Goal: Task Accomplishment & Management: Complete application form

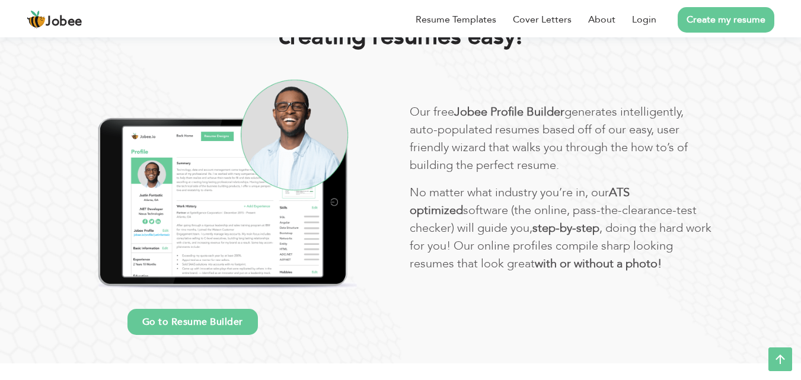
scroll to position [332, 0]
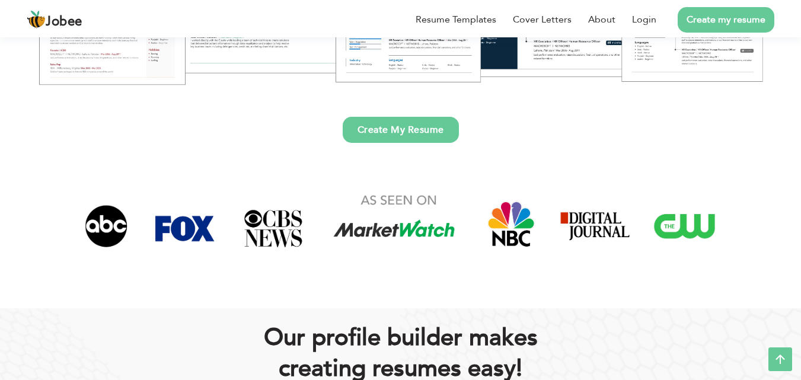
click at [722, 22] on link "Create my resume" at bounding box center [725, 19] width 97 height 25
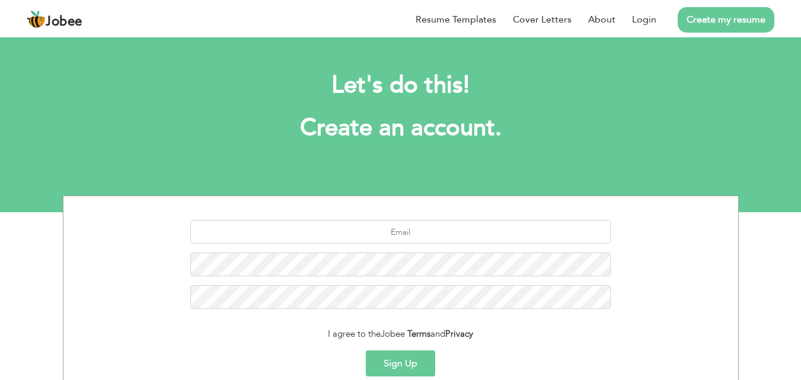
scroll to position [112, 0]
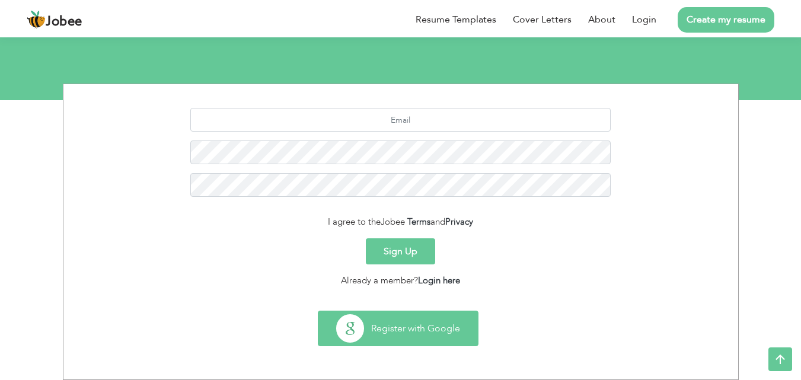
click at [381, 329] on button "Register with Google" at bounding box center [397, 328] width 159 height 34
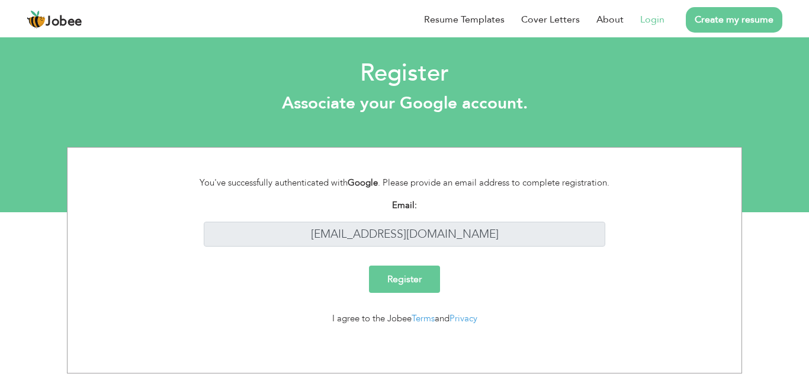
click at [419, 282] on input "Register" at bounding box center [404, 278] width 71 height 27
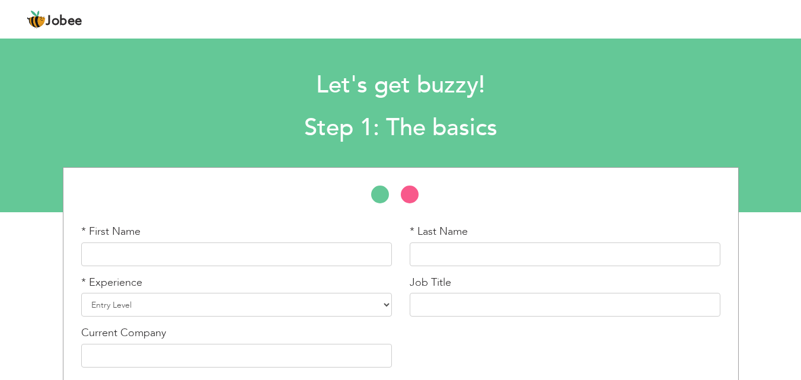
click at [405, 282] on div "Job Title" at bounding box center [565, 300] width 328 height 51
click at [339, 255] on input "text" at bounding box center [236, 254] width 310 height 24
type input "[PERSON_NAME]"
click at [449, 260] on input "text" at bounding box center [564, 254] width 310 height 24
click at [276, 301] on select "Entry Level Less than 1 Year 1 Year 2 Years 3 Years 4 Years 5 Years 6 Years 7 Y…" at bounding box center [236, 305] width 310 height 24
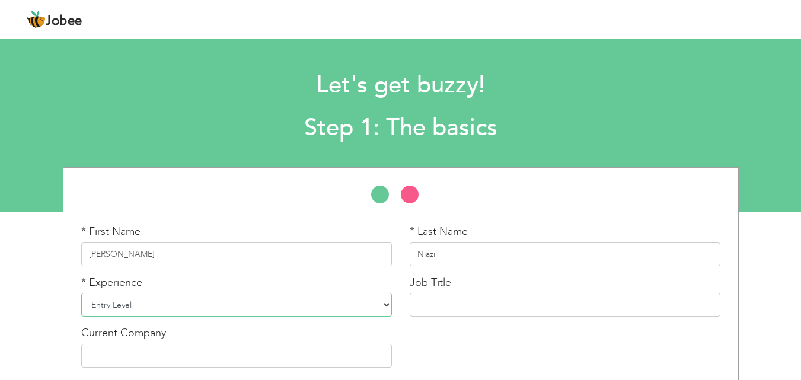
click at [81, 293] on select "Entry Level Less than 1 Year 1 Year 2 Years 3 Years 4 Years 5 Years 6 Years 7 Y…" at bounding box center [236, 305] width 310 height 24
click at [452, 309] on input "text" at bounding box center [564, 305] width 310 height 24
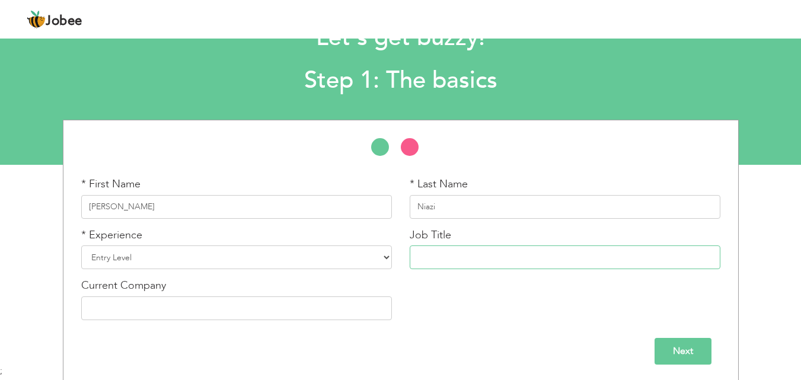
scroll to position [50, 0]
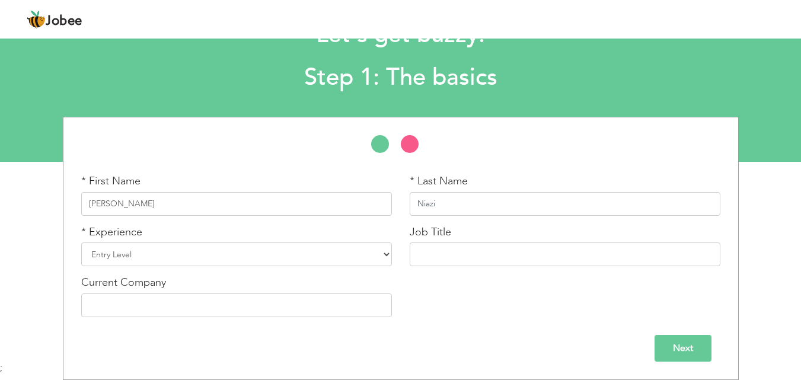
click at [477, 199] on input "Niazi" at bounding box center [564, 204] width 310 height 24
click at [462, 210] on input "Niazi" at bounding box center [564, 204] width 310 height 24
type input "N"
click at [431, 257] on input "text" at bounding box center [564, 254] width 310 height 24
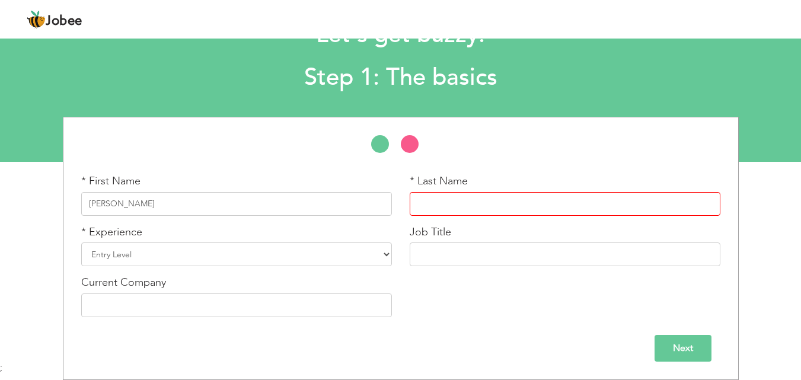
click at [433, 206] on input "text" at bounding box center [564, 204] width 310 height 24
click at [435, 258] on input "text" at bounding box center [564, 254] width 310 height 24
type input "n"
click at [453, 255] on input "web devolpment" at bounding box center [564, 254] width 310 height 24
type input "web development"
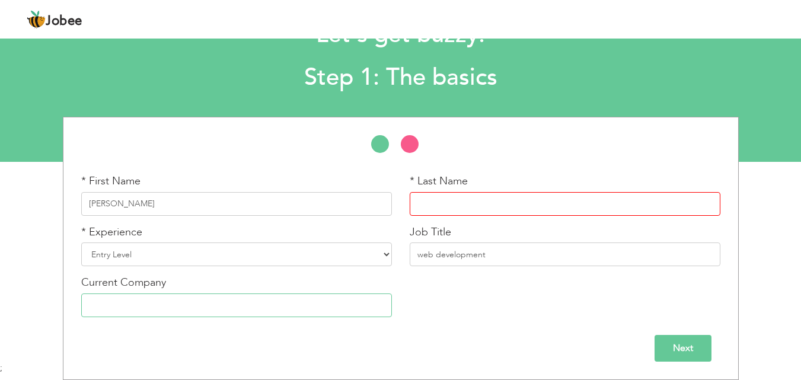
click at [229, 315] on input "text" at bounding box center [236, 305] width 310 height 24
click at [495, 255] on input "web development" at bounding box center [564, 254] width 310 height 24
click at [511, 212] on input "text" at bounding box center [564, 204] width 310 height 24
click at [295, 312] on input "text" at bounding box center [236, 305] width 310 height 24
click at [785, 197] on div "* First Name Roshaan * Last Name * Experience Entry Level 1 Year" at bounding box center [400, 248] width 801 height 263
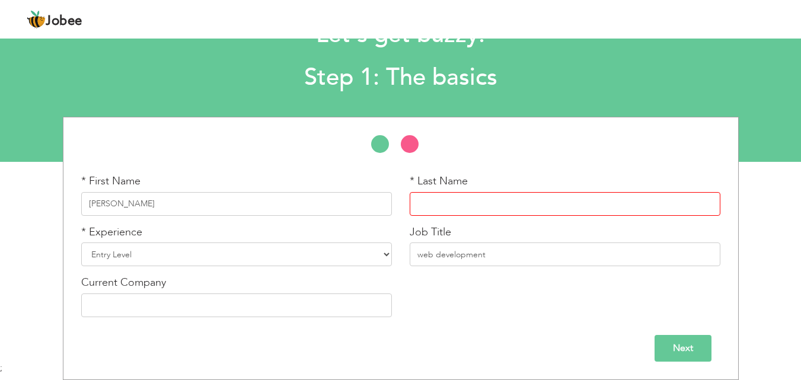
click at [669, 203] on input "text" at bounding box center [564, 204] width 310 height 24
type input "niazi"
click at [690, 345] on input "Next" at bounding box center [682, 348] width 57 height 27
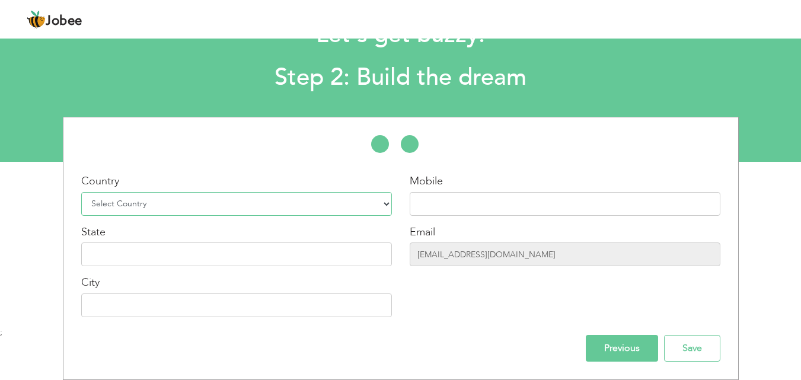
click at [296, 195] on select "Select Country Afghanistan Albania Algeria American Samoa Andorra Angola Anguil…" at bounding box center [236, 204] width 310 height 24
select select "166"
click at [81, 192] on select "Select Country Afghanistan Albania Algeria American Samoa Andorra Angola Anguil…" at bounding box center [236, 204] width 310 height 24
click at [447, 204] on input "text" at bounding box center [564, 204] width 310 height 24
type input "o"
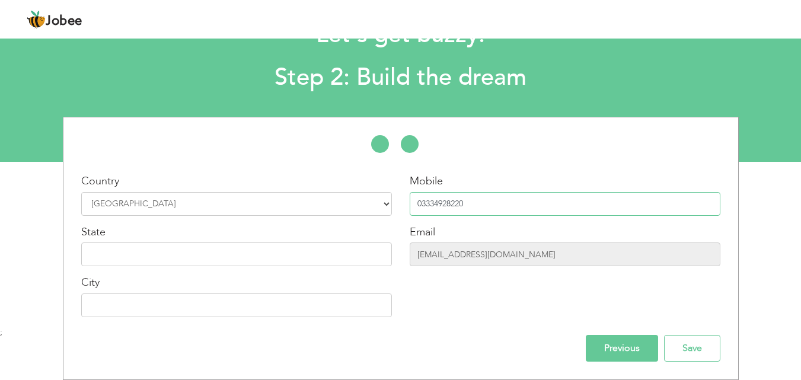
type input "03334928220"
click at [317, 260] on input "text" at bounding box center [236, 254] width 310 height 24
click at [290, 300] on input "text" at bounding box center [236, 305] width 310 height 24
type input "lahore"
click at [101, 252] on input "text" at bounding box center [236, 254] width 310 height 24
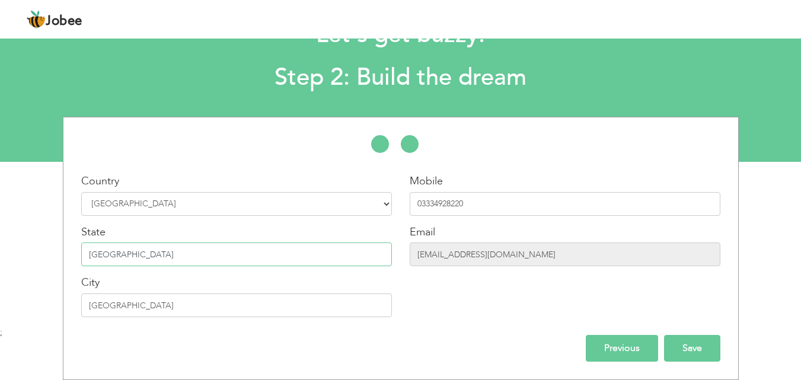
type input "[GEOGRAPHIC_DATA]"
click at [671, 349] on input "Save" at bounding box center [692, 348] width 56 height 27
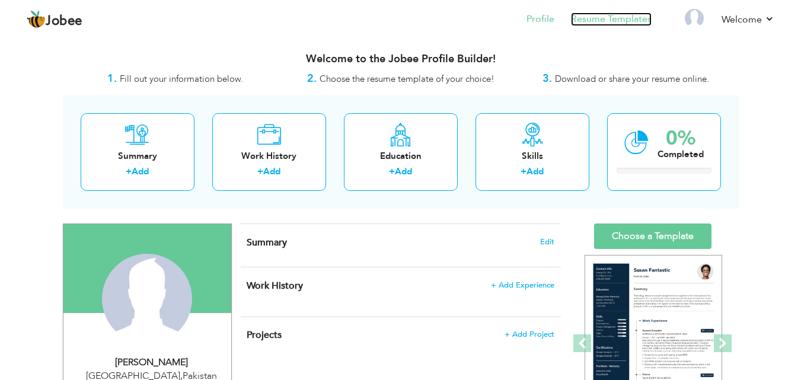
click at [608, 17] on link "Resume Templates" at bounding box center [611, 19] width 81 height 14
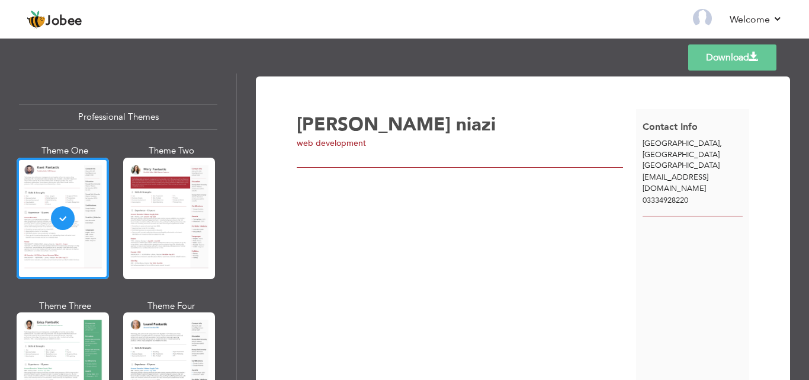
scroll to position [268, 0]
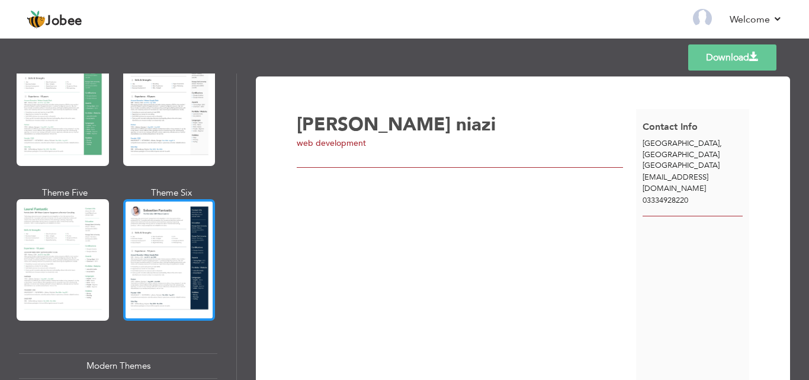
click at [138, 229] on div at bounding box center [169, 259] width 92 height 121
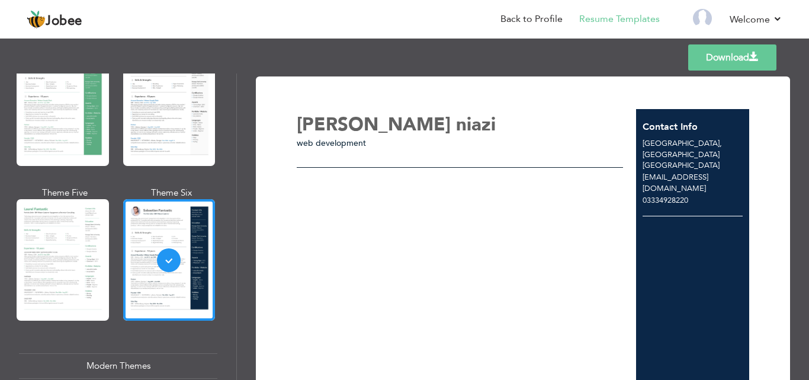
scroll to position [72, 0]
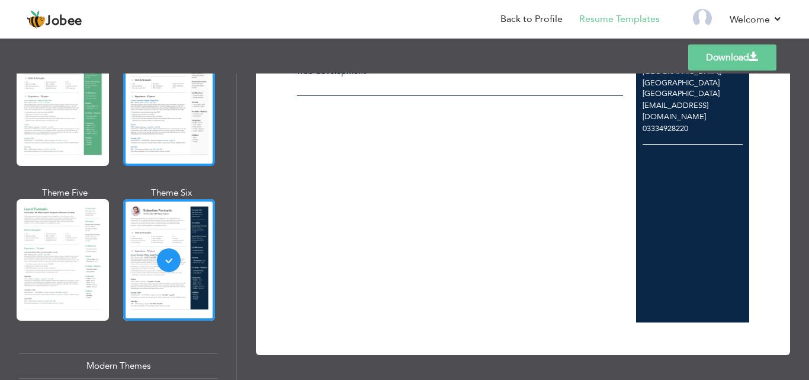
click at [189, 117] on div at bounding box center [169, 104] width 92 height 121
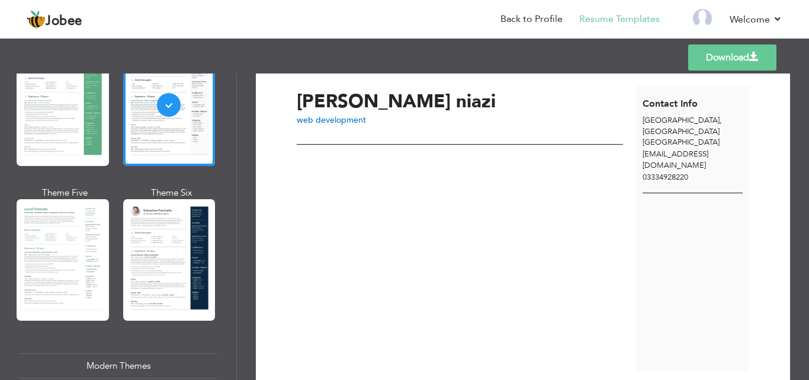
scroll to position [0, 0]
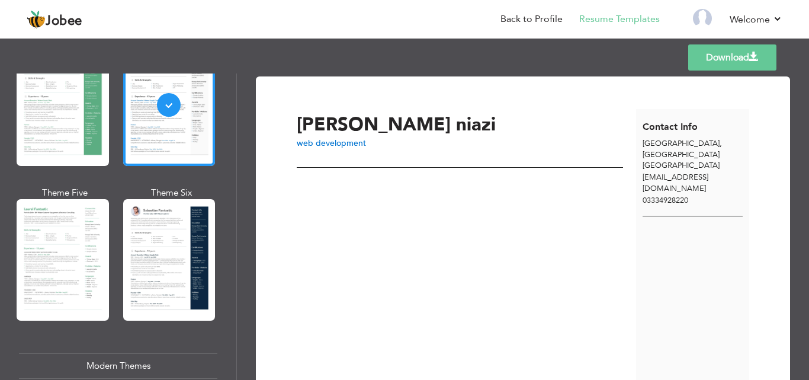
click at [809, 52] on div "Templates Download" at bounding box center [404, 58] width 809 height 38
drag, startPoint x: 809, startPoint y: 52, endPoint x: 367, endPoint y: 178, distance: 459.3
click at [367, 178] on div "Templates Download Professional Themes Theme One Theme Two Theme Three Theme Fo…" at bounding box center [404, 208] width 809 height 344
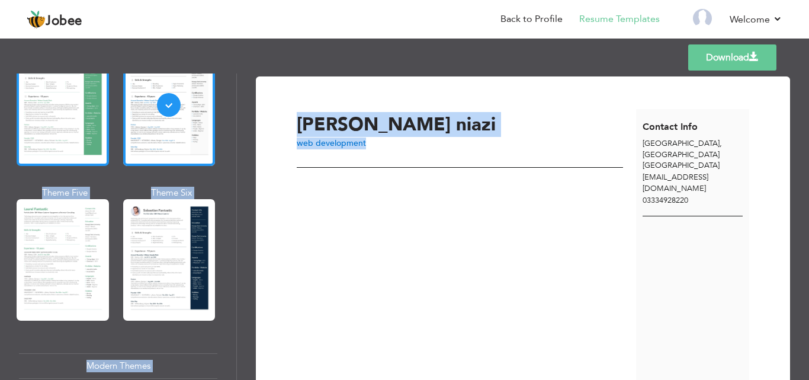
click at [57, 116] on div at bounding box center [63, 104] width 92 height 121
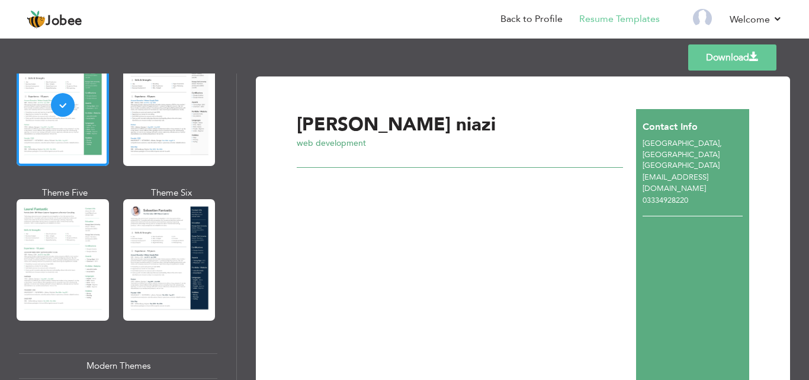
click at [809, 52] on div "Templates Download" at bounding box center [404, 58] width 809 height 38
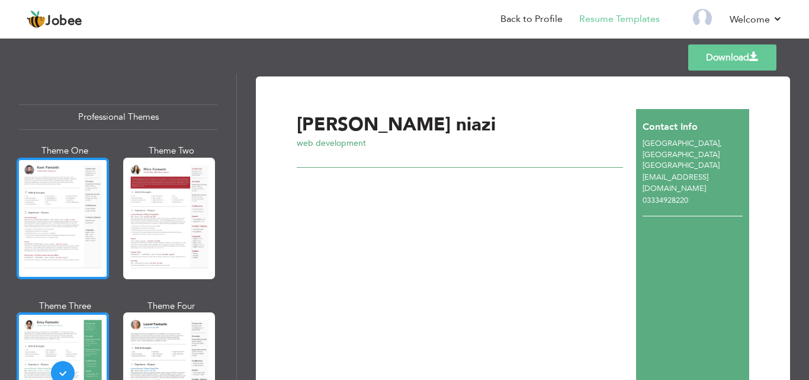
click at [53, 200] on div at bounding box center [63, 218] width 92 height 121
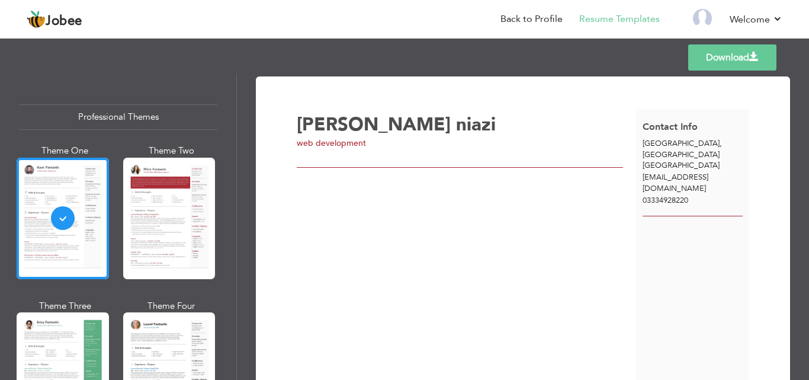
click at [360, 162] on div at bounding box center [460, 162] width 326 height 9
click at [375, 164] on div at bounding box center [460, 162] width 326 height 9
click at [342, 143] on span "web development" at bounding box center [331, 142] width 69 height 11
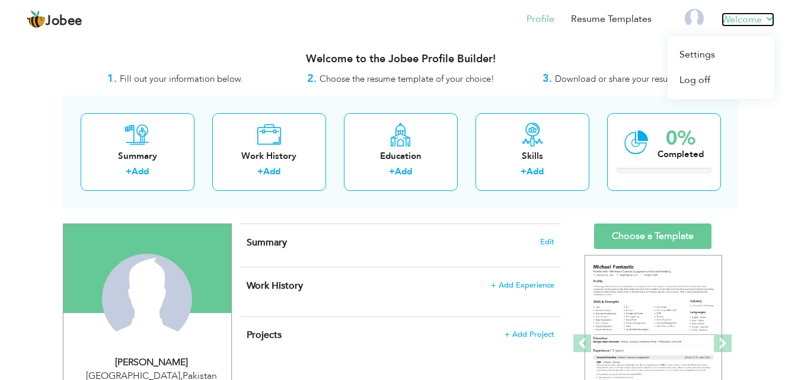
click at [742, 25] on link "Welcome" at bounding box center [747, 19] width 53 height 14
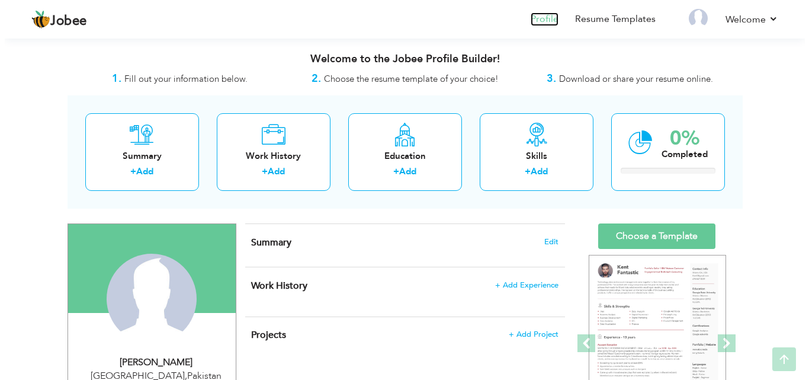
scroll to position [332, 0]
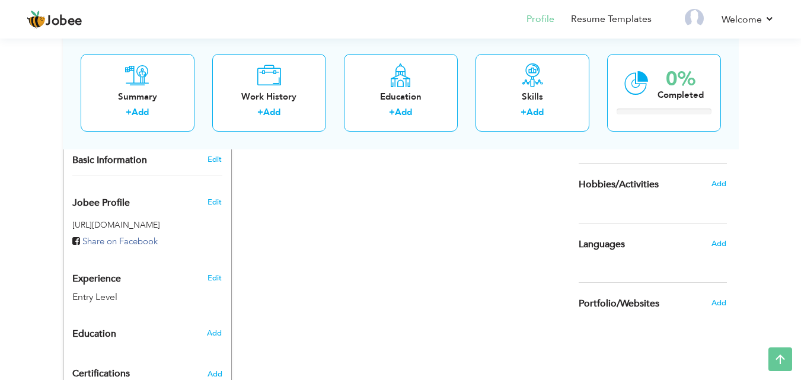
click at [210, 271] on div "Edit" at bounding box center [217, 275] width 28 height 28
type input "Roshaan"
type input "niazi"
type input "03334928220"
select select "number:166"
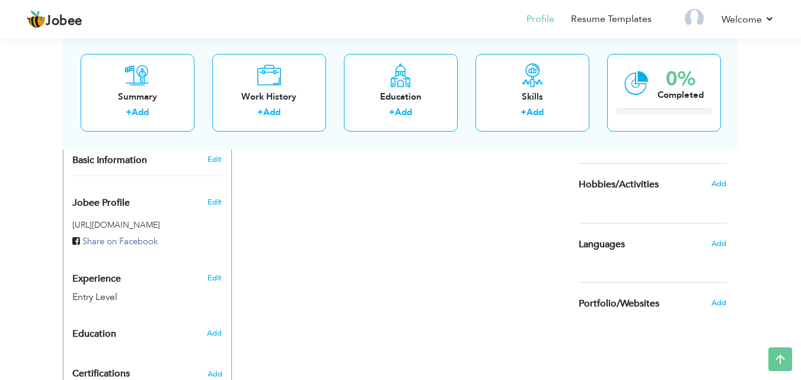
type input "Pakistan"
type input "lahore"
select select "number:1"
type input "web development"
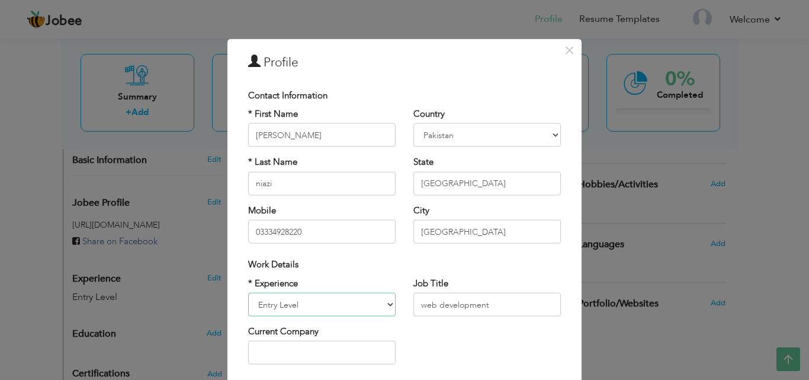
click at [301, 301] on select "Entry Level Less than 1 Year 1 Year 2 Years 3 Years 4 Years 5 Years 6 Years 7 Y…" at bounding box center [322, 305] width 148 height 24
select select "number:2"
click at [248, 293] on select "Entry Level Less than 1 Year 1 Year 2 Years 3 Years 4 Years 5 Years 6 Years 7 Y…" at bounding box center [322, 305] width 148 height 24
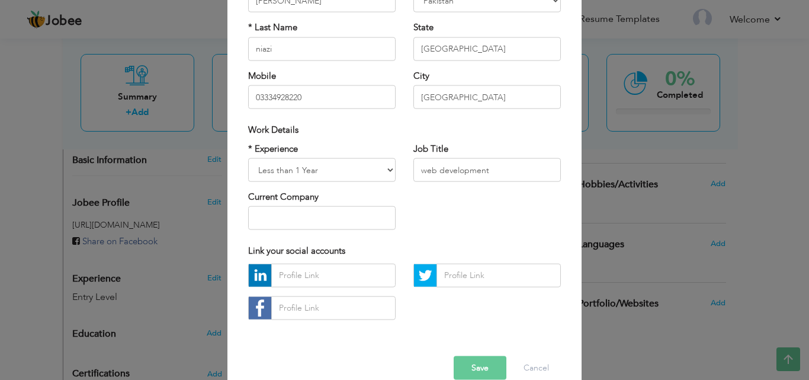
scroll to position [155, 0]
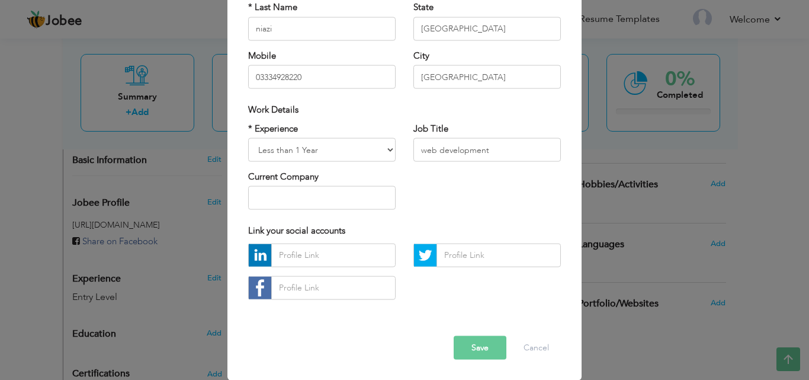
click at [495, 349] on button "Save" at bounding box center [480, 347] width 53 height 24
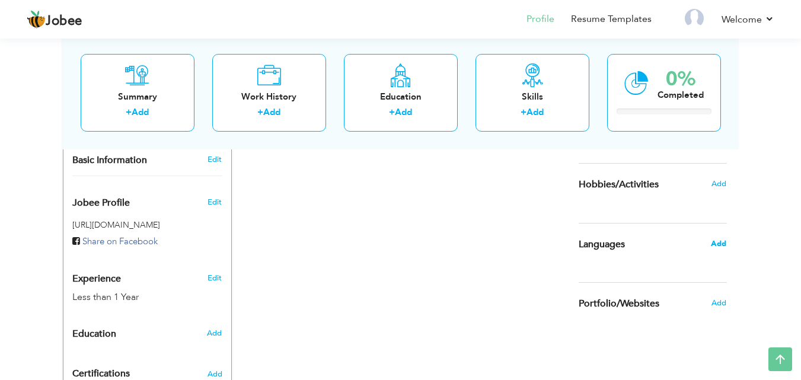
drag, startPoint x: 710, startPoint y: 251, endPoint x: 713, endPoint y: 245, distance: 6.6
click at [713, 245] on div "Add" at bounding box center [722, 243] width 28 height 23
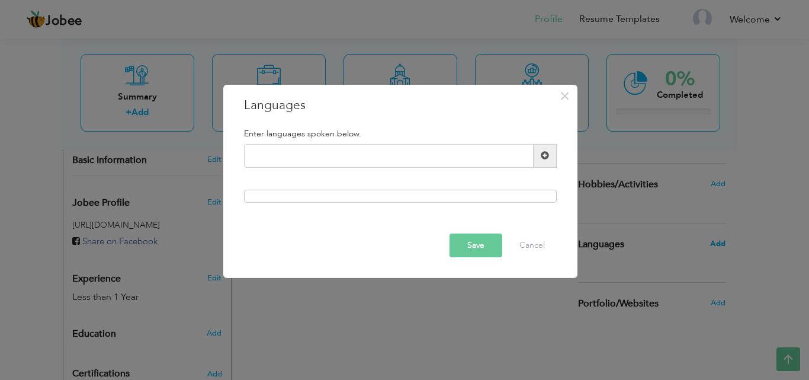
click at [713, 245] on body "Jobee Profile Resume Templates Resume Templates Cover Letters About My Resume W…" at bounding box center [404, 80] width 809 height 824
click at [517, 199] on div at bounding box center [400, 196] width 313 height 13
click at [438, 152] on input "URDU" at bounding box center [389, 156] width 290 height 24
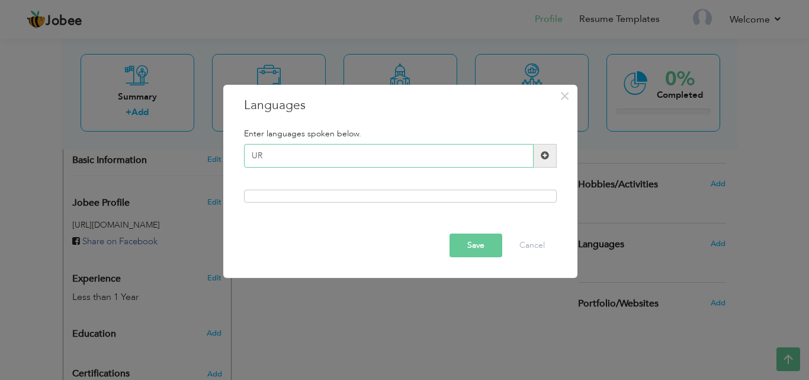
type input "U"
type input "English"
click at [382, 197] on div at bounding box center [400, 196] width 313 height 13
drag, startPoint x: 382, startPoint y: 197, endPoint x: 471, endPoint y: 248, distance: 102.8
click at [471, 248] on div "× Languages Enter languages spoken below. English Save Cancel" at bounding box center [400, 180] width 354 height 193
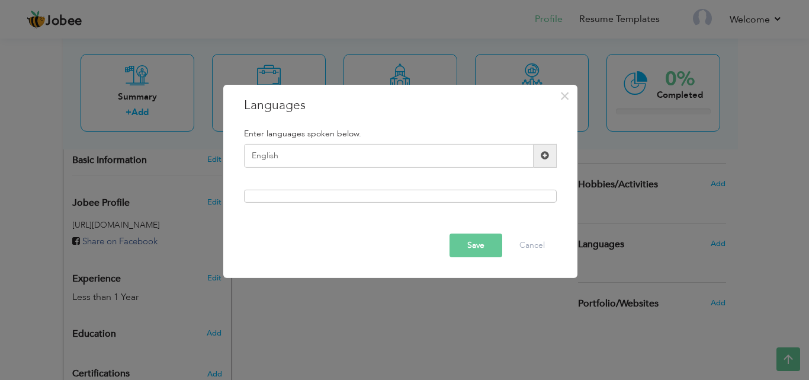
click at [471, 248] on button "Save" at bounding box center [476, 245] width 53 height 24
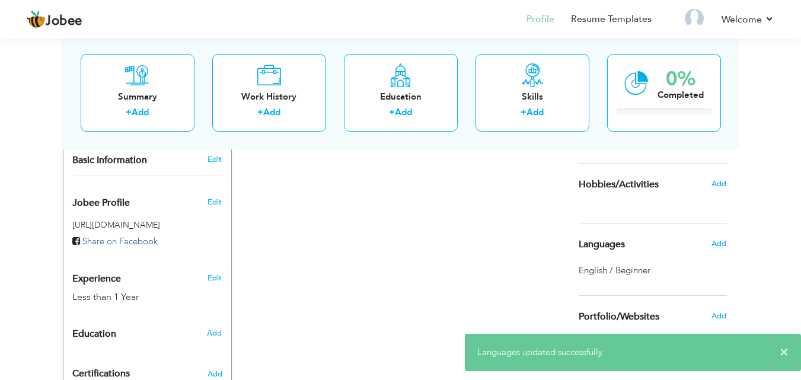
click at [654, 267] on div "English / Beginner" at bounding box center [652, 270] width 148 height 12
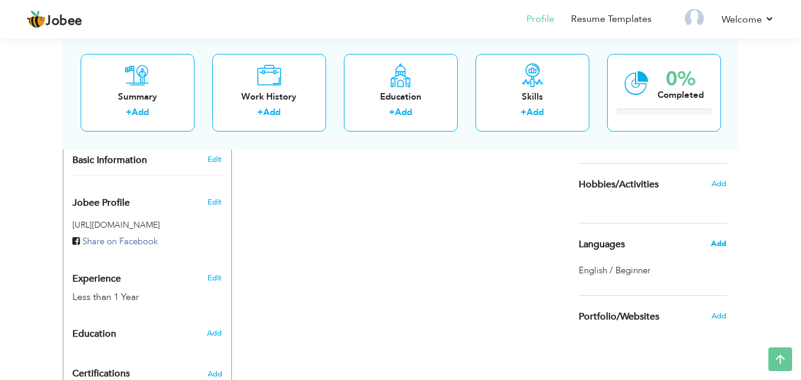
drag, startPoint x: 654, startPoint y: 267, endPoint x: 718, endPoint y: 244, distance: 68.6
click at [718, 244] on div "Languages Add English / Beginner" at bounding box center [652, 250] width 148 height 55
click at [718, 244] on span "Add" at bounding box center [717, 243] width 15 height 11
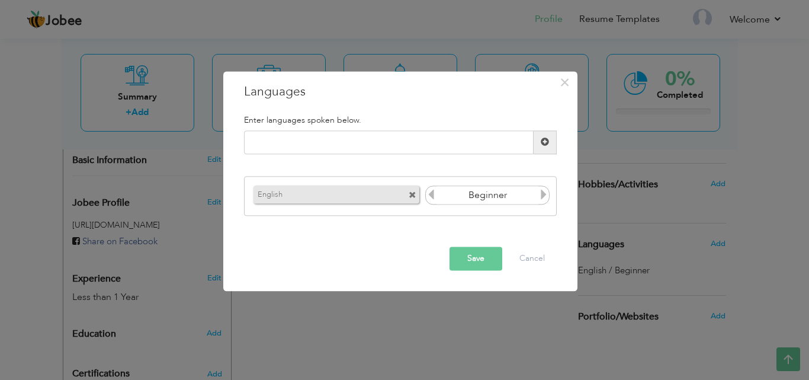
click at [542, 195] on icon at bounding box center [544, 195] width 11 height 11
click at [431, 197] on icon at bounding box center [431, 195] width 11 height 11
click at [543, 194] on icon at bounding box center [544, 195] width 11 height 11
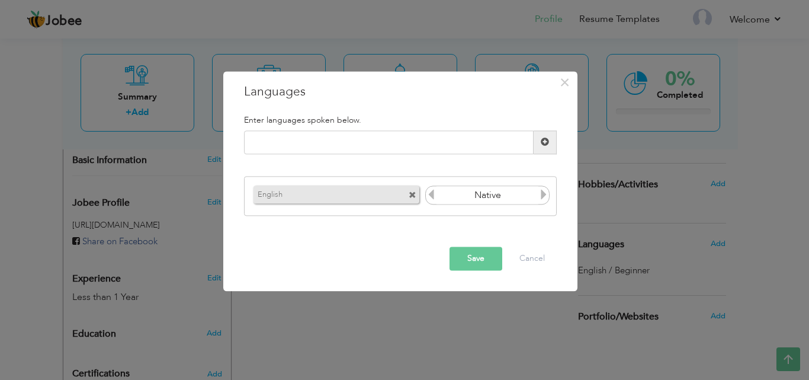
click at [543, 194] on icon at bounding box center [544, 195] width 11 height 11
click at [431, 196] on icon at bounding box center [431, 195] width 11 height 11
click at [396, 135] on input "text" at bounding box center [389, 142] width 290 height 24
type input "urdu"
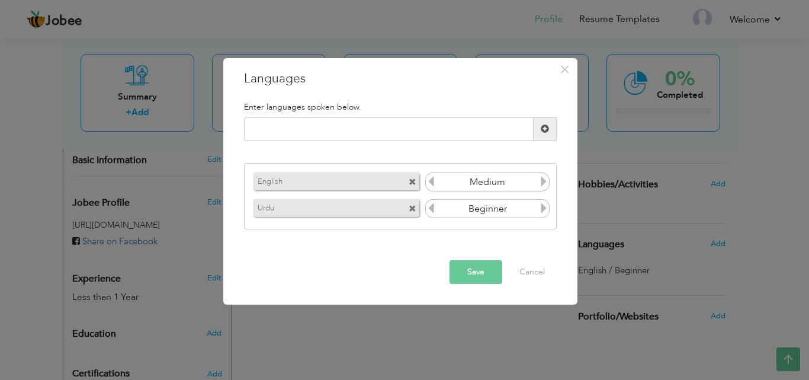
click at [543, 208] on icon at bounding box center [544, 208] width 11 height 11
drag, startPoint x: 543, startPoint y: 208, endPoint x: 473, endPoint y: 275, distance: 96.8
click at [473, 275] on div "× Languages Enter languages spoken below. Please enter a valid language. Urdu" at bounding box center [400, 180] width 354 height 247
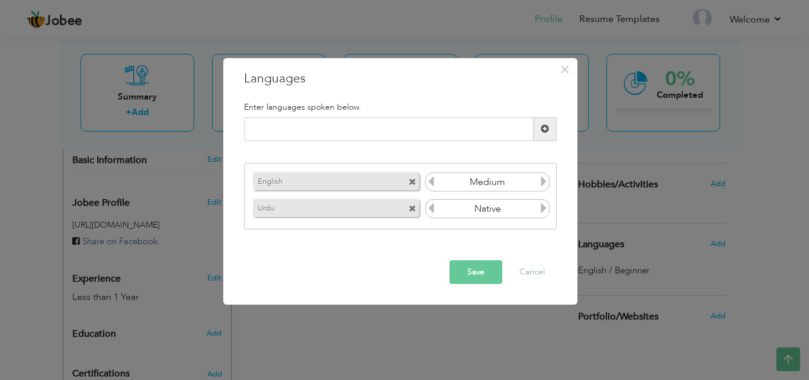
click at [473, 275] on button "Save" at bounding box center [476, 272] width 53 height 24
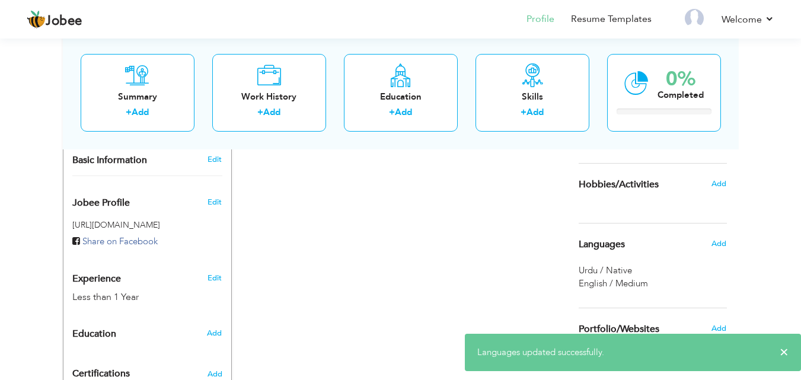
click at [140, 261] on div "Experience Less than 1 Year" at bounding box center [133, 282] width 140 height 43
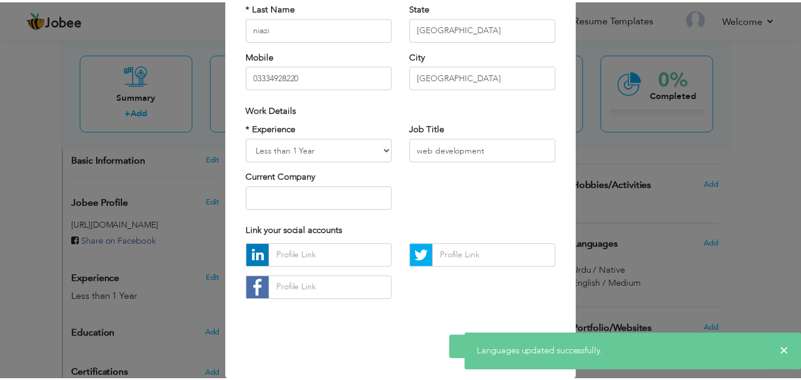
scroll to position [0, 0]
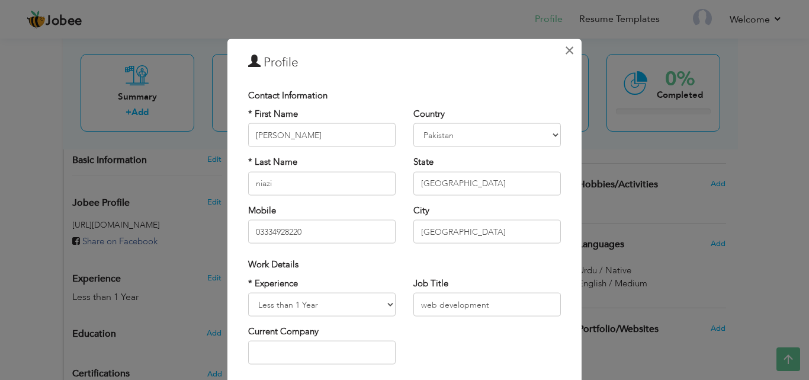
click at [573, 48] on button "×" at bounding box center [569, 49] width 19 height 19
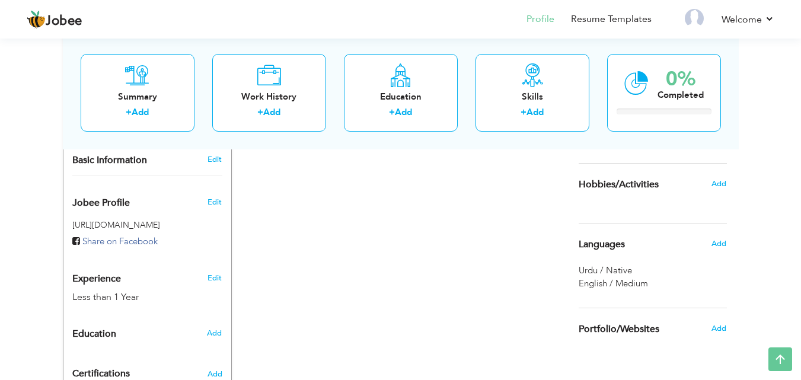
scroll to position [444, 0]
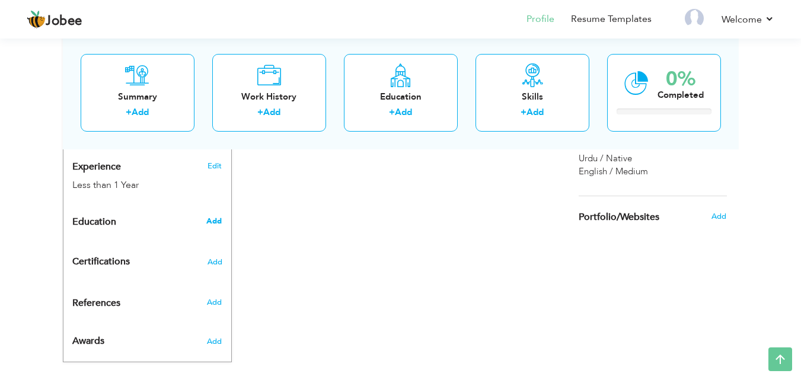
click at [217, 216] on span "Add" at bounding box center [213, 221] width 15 height 11
radio input "true"
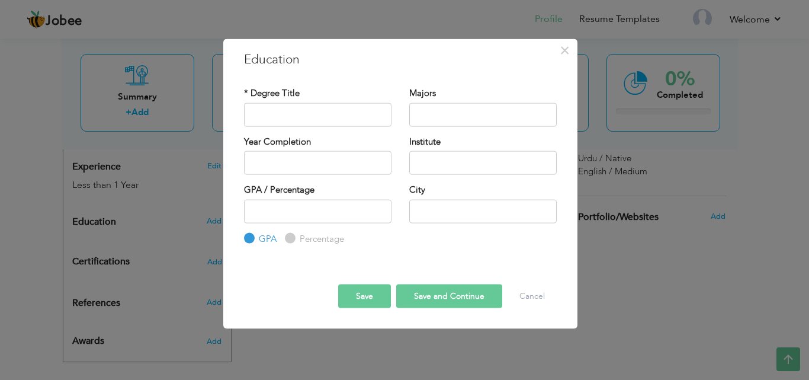
click at [292, 242] on input "Percentage" at bounding box center [289, 239] width 8 height 8
radio input "true"
click at [291, 222] on input "number" at bounding box center [318, 211] width 148 height 24
type input "70"
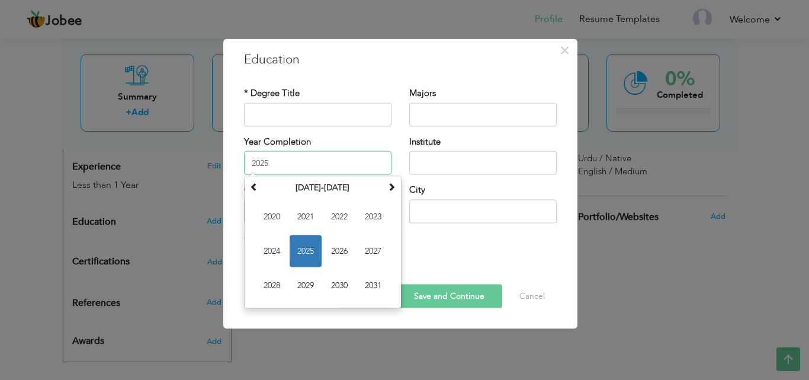
click at [281, 163] on input "2025" at bounding box center [318, 163] width 148 height 24
click at [367, 215] on span "2023" at bounding box center [373, 217] width 32 height 32
click at [337, 169] on input "2023" at bounding box center [318, 163] width 148 height 24
click at [382, 257] on span "2025" at bounding box center [373, 251] width 32 height 32
type input "2025"
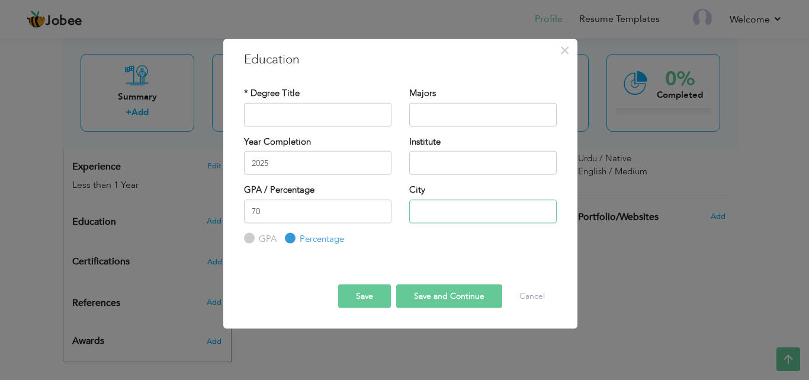
click at [450, 215] on input "text" at bounding box center [483, 211] width 148 height 24
type input "[GEOGRAPHIC_DATA]"
click at [446, 157] on input "text" at bounding box center [483, 163] width 148 height 24
type input "p"
type input "Punjab University"
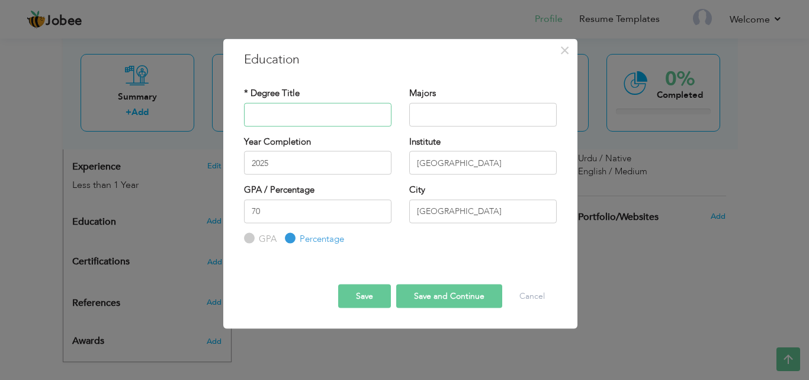
click at [351, 115] on input "text" at bounding box center [318, 115] width 148 height 24
type input "b"
click at [273, 112] on input "Bs in computer Science" at bounding box center [318, 115] width 148 height 24
type input "Bs in Computer Science"
click at [421, 113] on input "text" at bounding box center [483, 115] width 148 height 24
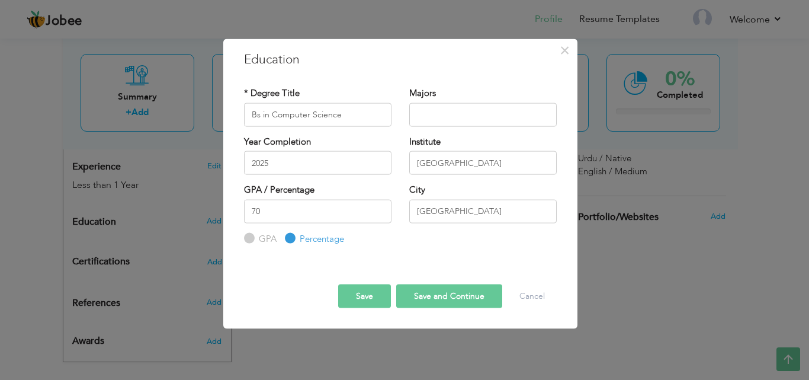
click at [444, 300] on button "Save and Continue" at bounding box center [449, 296] width 106 height 24
click at [248, 238] on input "GPA" at bounding box center [248, 239] width 8 height 8
radio input "true"
click at [303, 212] on input "70" at bounding box center [318, 211] width 148 height 24
type input "7"
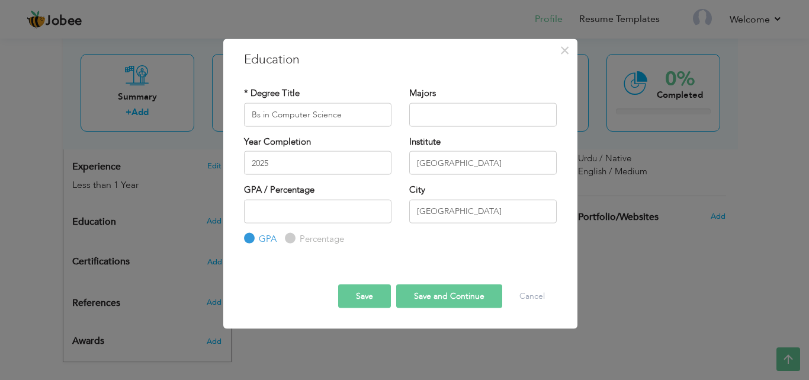
click at [298, 239] on label "Percentage" at bounding box center [320, 238] width 47 height 12
click at [293, 239] on input "Percentage" at bounding box center [289, 239] width 8 height 8
radio input "true"
click at [276, 213] on input "number" at bounding box center [318, 211] width 148 height 24
type input "7"
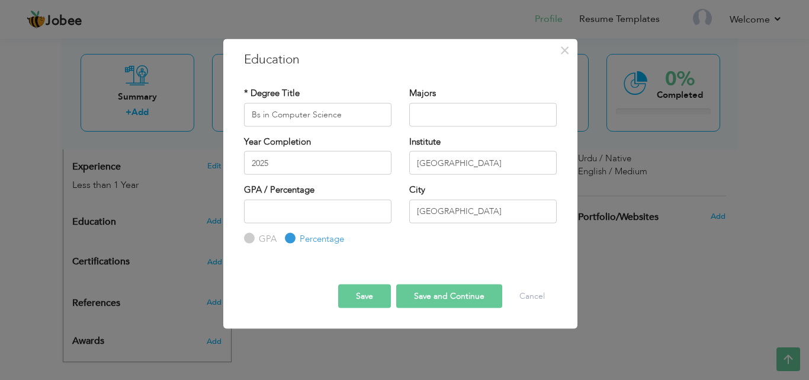
click at [250, 238] on input "GPA" at bounding box center [248, 239] width 8 height 8
radio input "true"
click at [250, 238] on input "GPA" at bounding box center [248, 239] width 8 height 8
click at [270, 210] on input "number" at bounding box center [318, 211] width 148 height 24
type input "3"
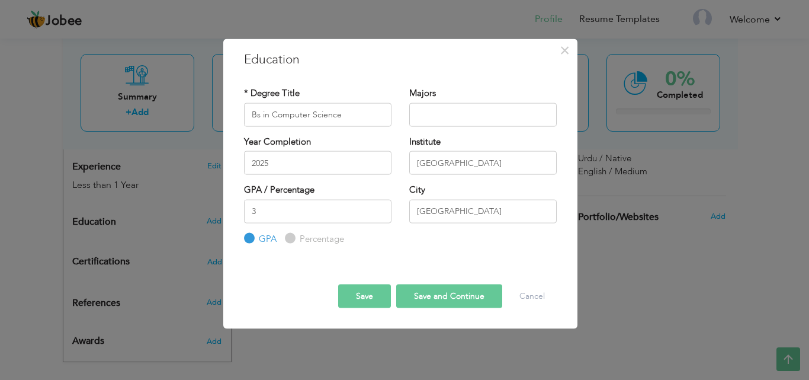
click at [421, 287] on button "Save and Continue" at bounding box center [449, 296] width 106 height 24
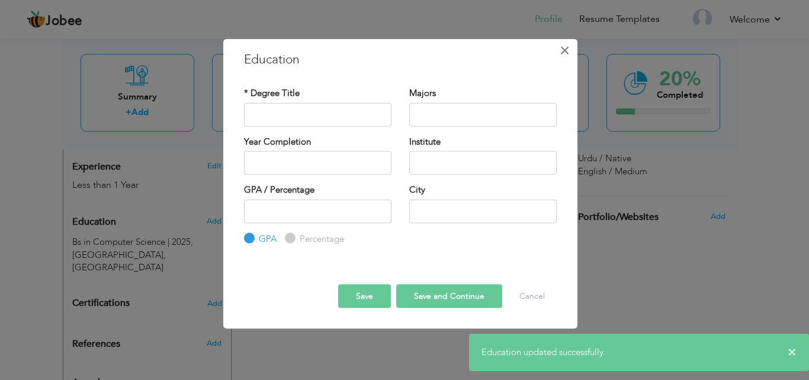
click at [568, 44] on span "×" at bounding box center [565, 49] width 10 height 21
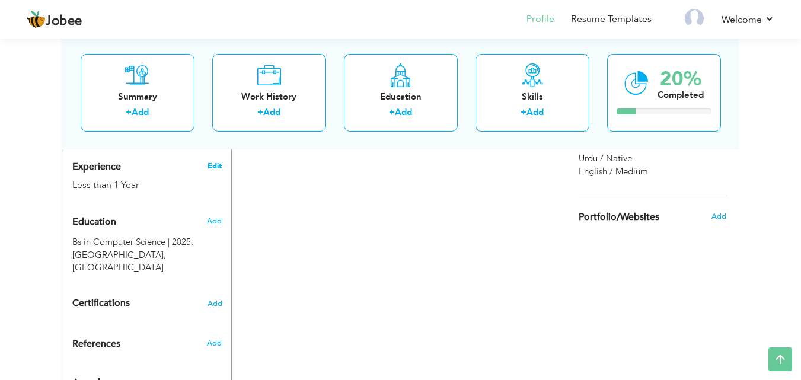
click at [213, 161] on link "Edit" at bounding box center [214, 166] width 14 height 11
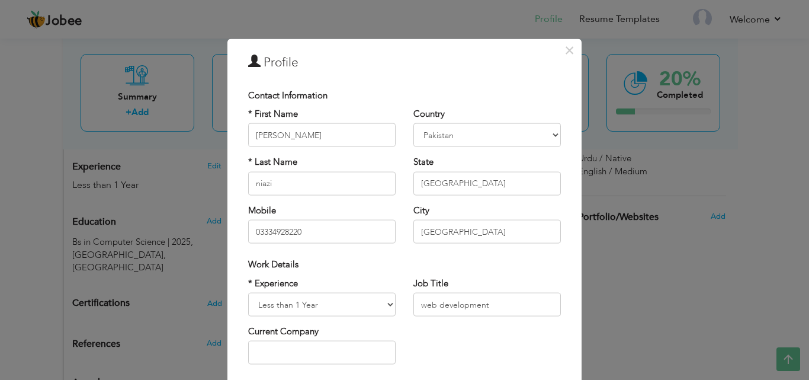
scroll to position [155, 0]
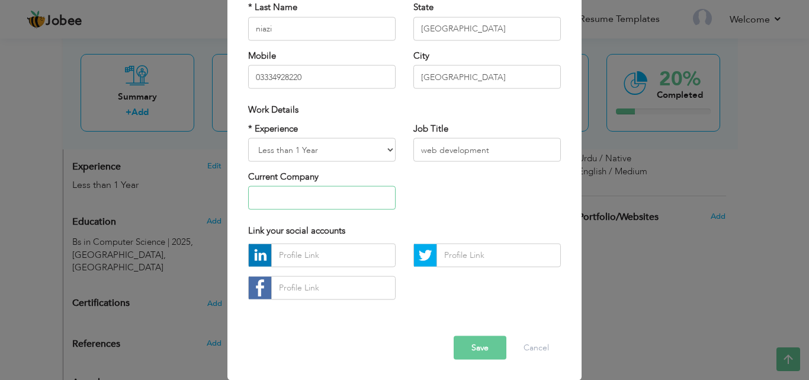
click at [349, 192] on input "text" at bounding box center [322, 198] width 148 height 24
type input "Peak-solutions"
click at [463, 347] on button "Save" at bounding box center [480, 347] width 53 height 24
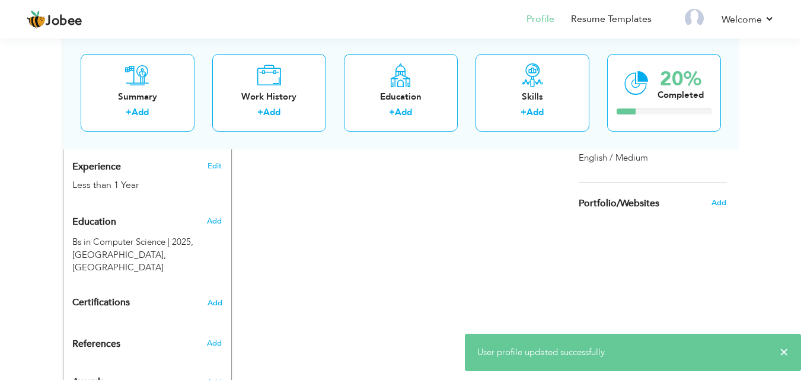
scroll to position [126, 0]
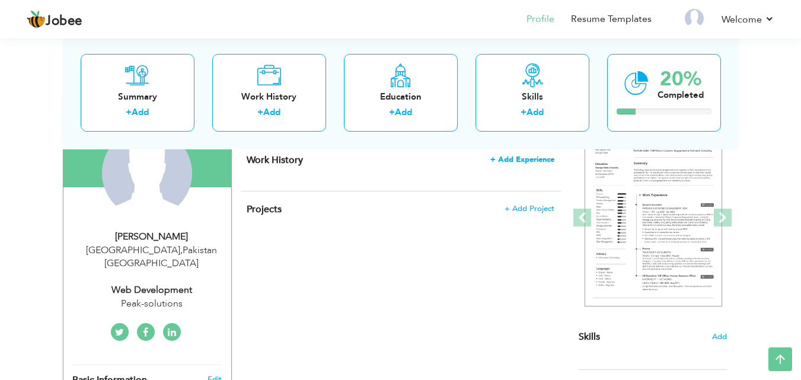
click at [524, 161] on span "+ Add Experience" at bounding box center [522, 159] width 64 height 8
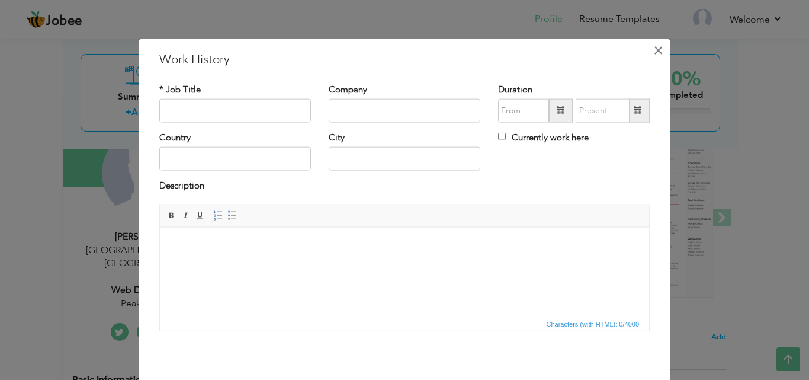
click at [654, 51] on span "×" at bounding box center [659, 49] width 10 height 21
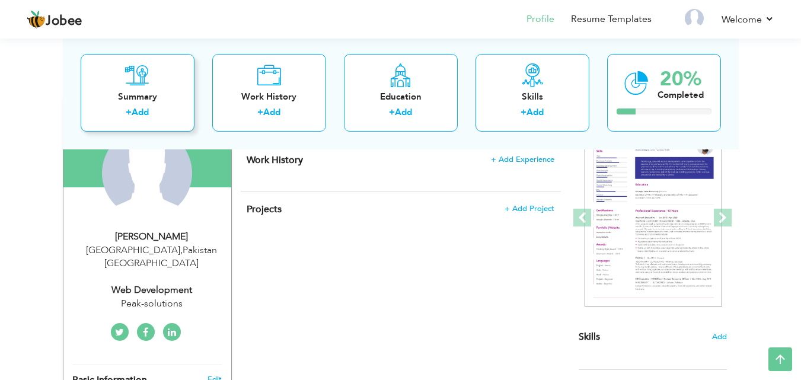
click at [158, 105] on div "Summary + Add" at bounding box center [138, 92] width 114 height 78
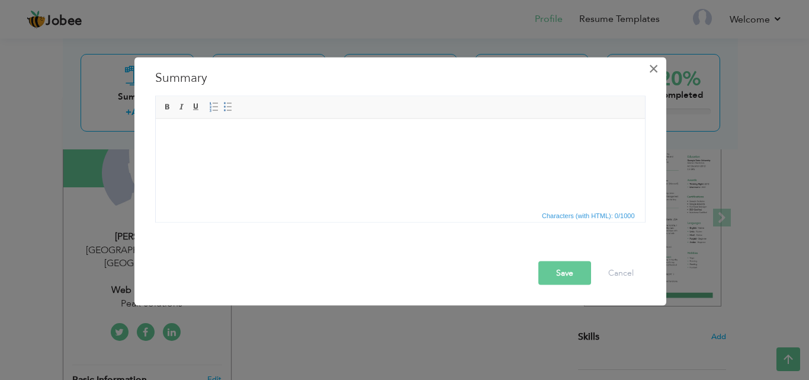
click at [659, 69] on span "×" at bounding box center [654, 67] width 10 height 21
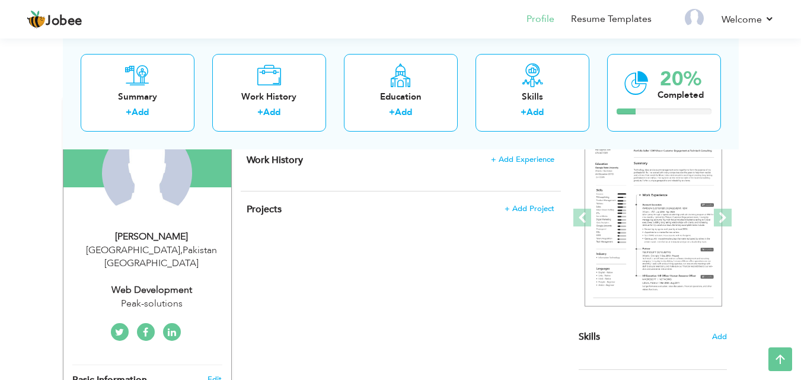
scroll to position [457, 0]
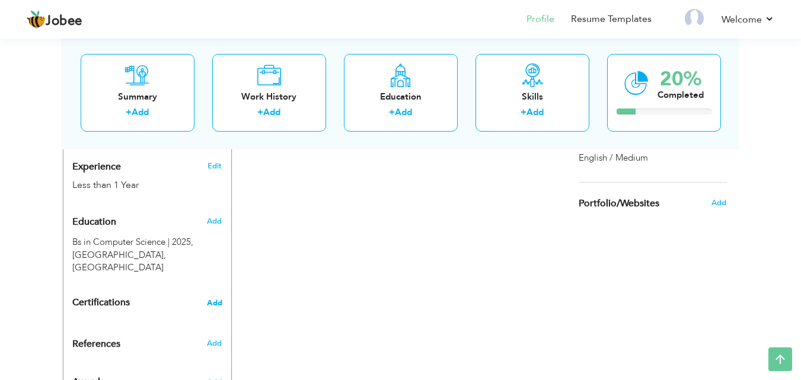
click at [207, 299] on span "Add" at bounding box center [214, 303] width 15 height 8
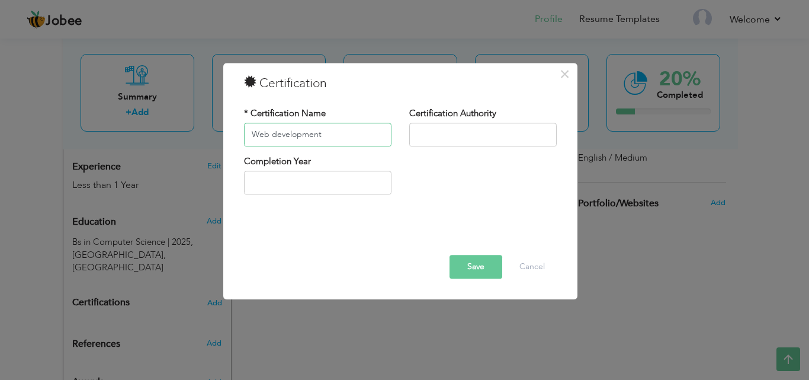
type input "Web development"
click at [501, 140] on input "text" at bounding box center [483, 135] width 148 height 24
click at [456, 134] on input "Peak-solutins" at bounding box center [483, 135] width 148 height 24
type input "Peak-solutions"
click at [362, 188] on input "text" at bounding box center [318, 183] width 148 height 24
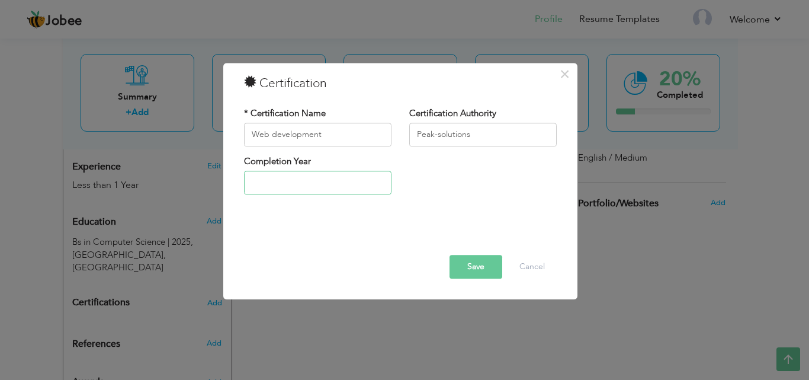
type input "2025"
click at [469, 273] on button "Save" at bounding box center [476, 267] width 53 height 24
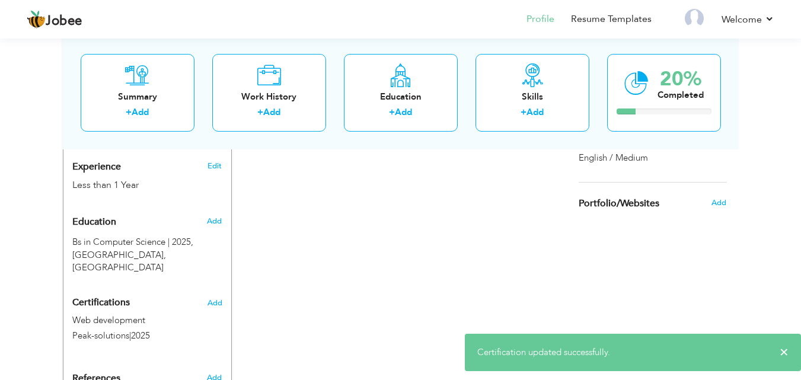
scroll to position [126, 0]
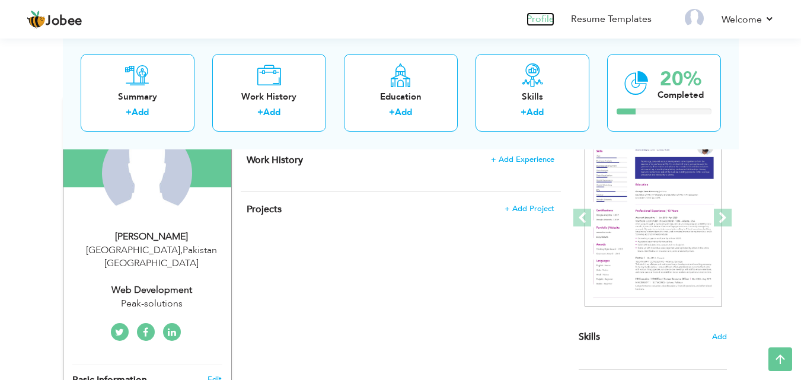
click at [541, 23] on link "Profile" at bounding box center [540, 19] width 28 height 14
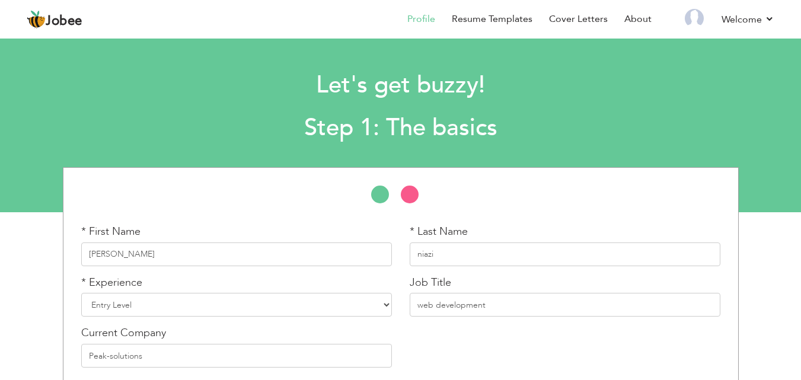
select select "1"
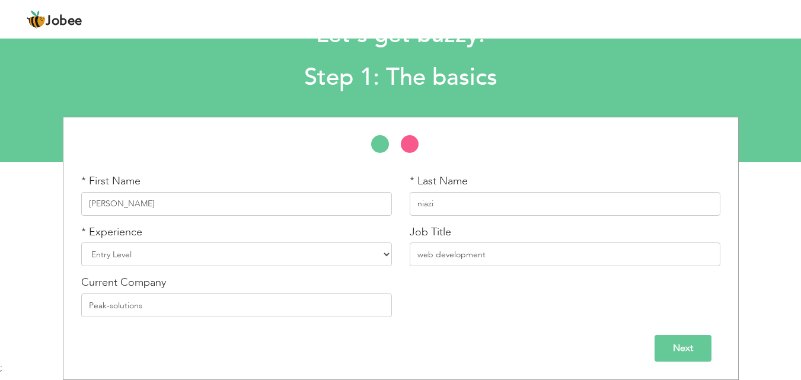
click at [681, 340] on input "Next" at bounding box center [682, 348] width 57 height 27
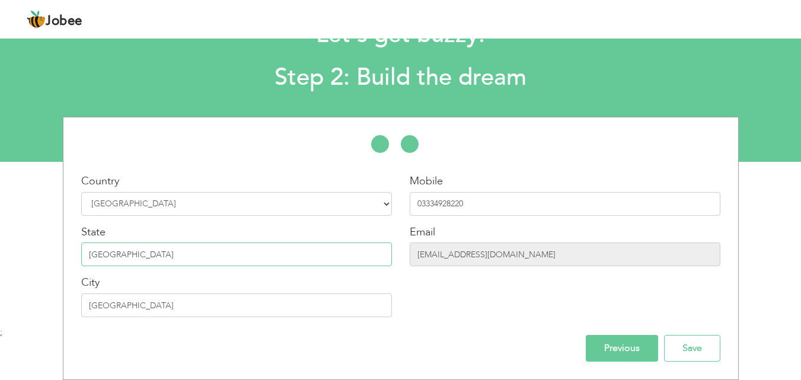
click at [299, 254] on input "[GEOGRAPHIC_DATA]" at bounding box center [236, 254] width 310 height 24
type input "P"
type input "punjab"
click at [693, 355] on input "Save" at bounding box center [692, 348] width 56 height 27
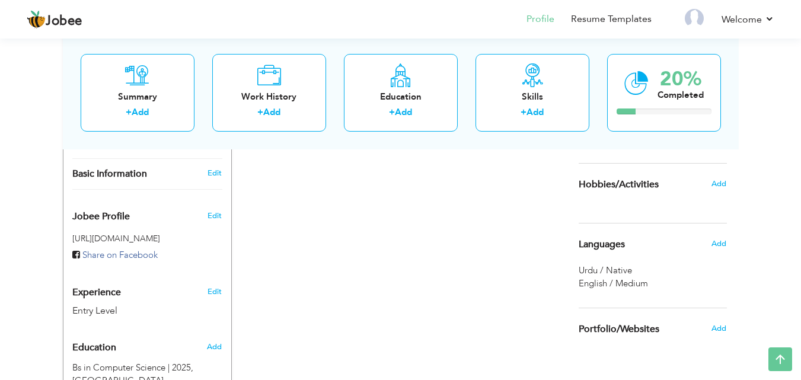
scroll to position [520, 0]
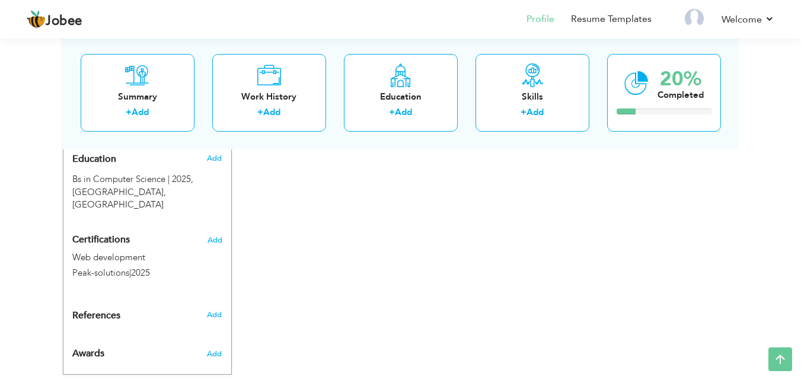
click at [151, 108] on div "+ Add" at bounding box center [137, 113] width 95 height 15
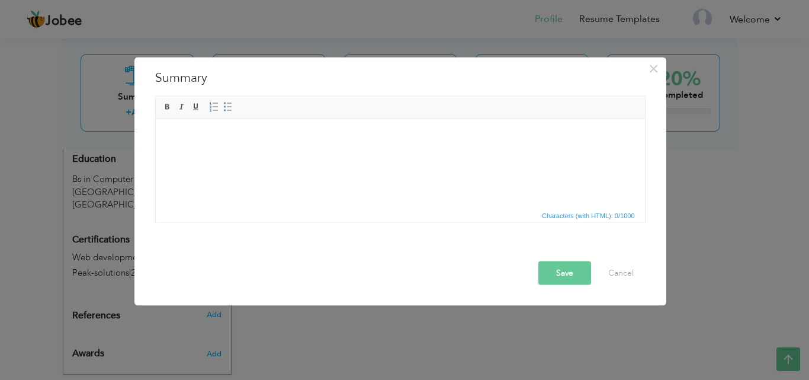
click at [706, 92] on div "× Summary Rich Text Editor, summaryEditor Editor toolbars Basic Styles Bold Ita…" at bounding box center [404, 190] width 809 height 380
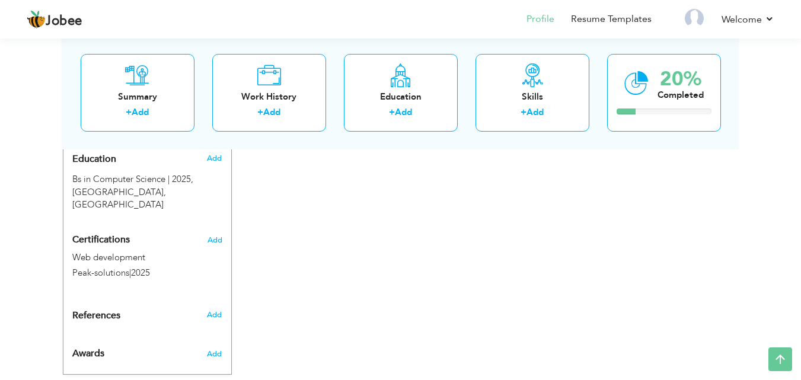
scroll to position [188, 0]
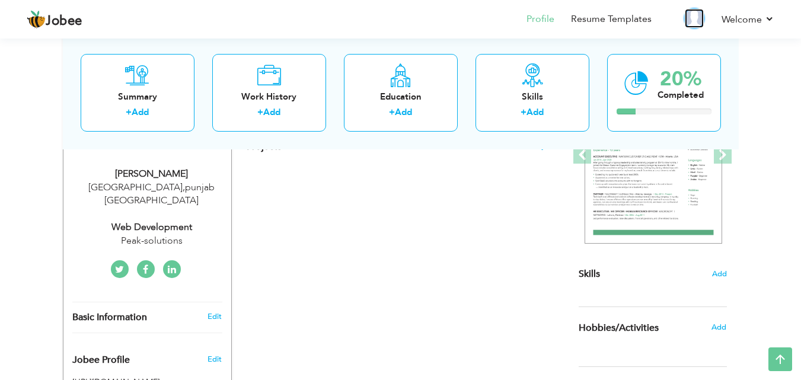
click at [690, 24] on img at bounding box center [693, 18] width 19 height 19
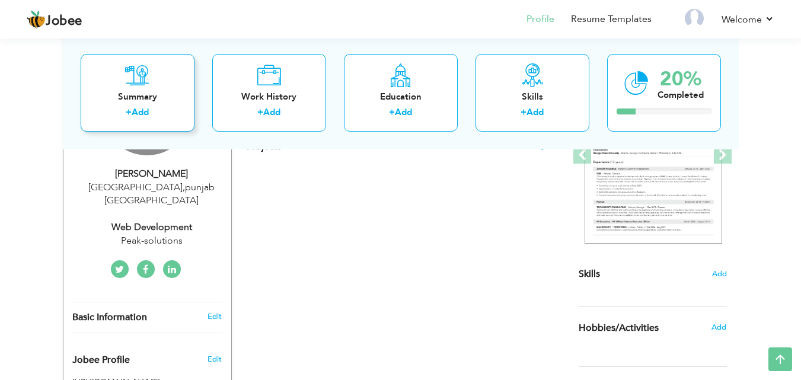
click at [146, 111] on link "Add" at bounding box center [140, 112] width 17 height 12
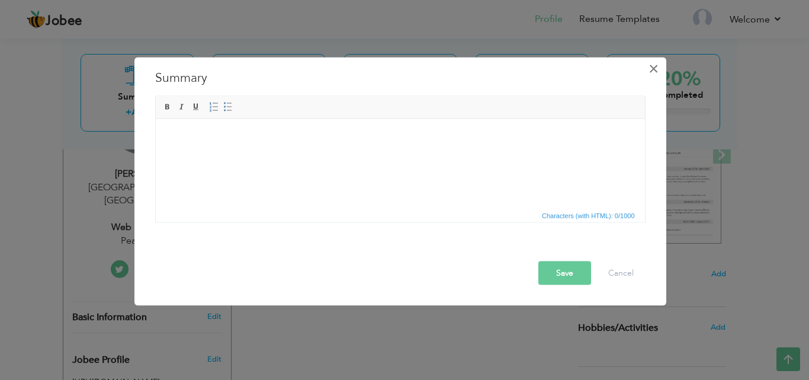
click at [649, 65] on span "×" at bounding box center [654, 67] width 10 height 21
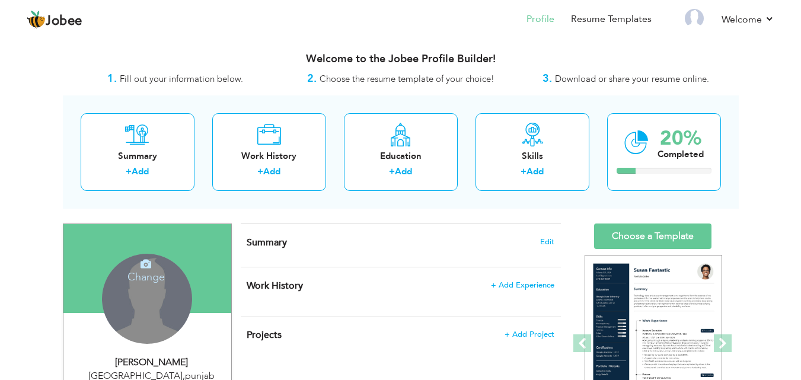
click at [140, 258] on icon at bounding box center [145, 263] width 11 height 11
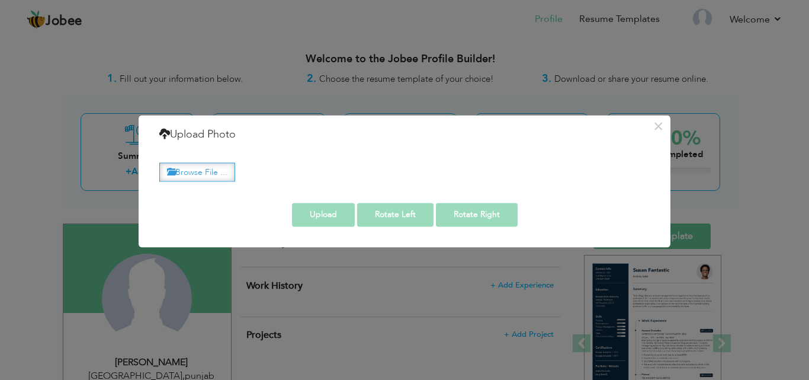
click at [200, 176] on label "Browse File ..." at bounding box center [197, 172] width 76 height 18
click at [0, 0] on input "Browse File ..." at bounding box center [0, 0] width 0 height 0
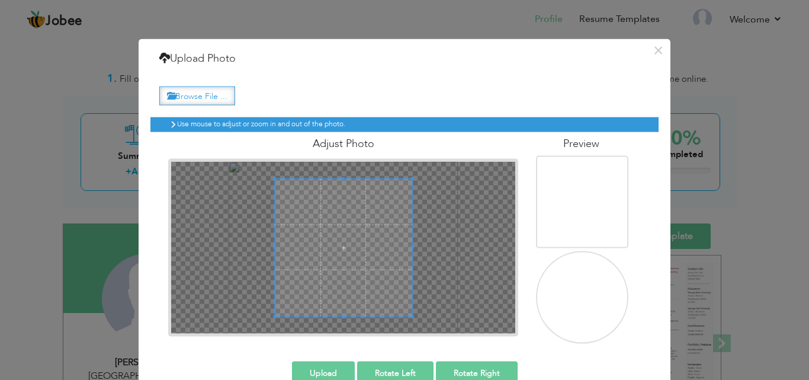
click at [209, 97] on label "Browse File ..." at bounding box center [197, 96] width 76 height 18
click at [0, 0] on input "Browse File ..." at bounding box center [0, 0] width 0 height 0
click at [206, 95] on label "Browse File ..." at bounding box center [197, 96] width 76 height 18
click at [0, 0] on input "Browse File ..." at bounding box center [0, 0] width 0 height 0
click at [215, 98] on label "Browse File ..." at bounding box center [197, 96] width 76 height 18
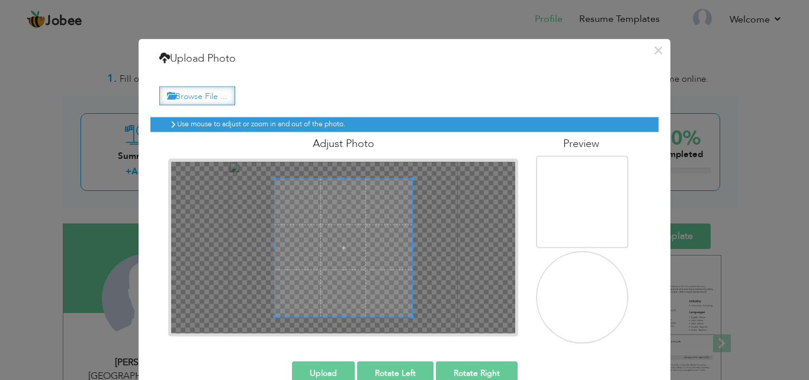
click at [0, 0] on input "Browse File ..." at bounding box center [0, 0] width 0 height 0
click at [424, 241] on div at bounding box center [343, 247] width 344 height 172
click at [406, 242] on span at bounding box center [343, 246] width 137 height 137
click at [207, 92] on label "Browse File ..." at bounding box center [197, 96] width 76 height 18
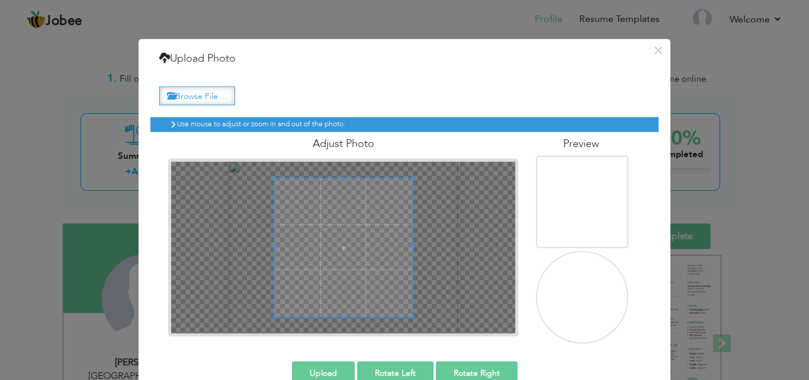
click at [0, 0] on input "Browse File ..." at bounding box center [0, 0] width 0 height 0
click at [220, 99] on label "Browse File ..." at bounding box center [197, 96] width 76 height 18
click at [0, 0] on input "Browse File ..." at bounding box center [0, 0] width 0 height 0
click at [213, 90] on label "Browse File ..." at bounding box center [197, 96] width 76 height 18
click at [0, 0] on input "Browse File ..." at bounding box center [0, 0] width 0 height 0
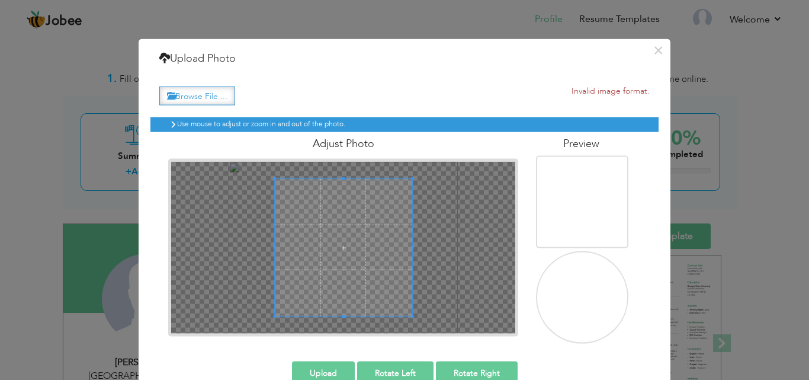
click at [216, 101] on label "Browse File ..." at bounding box center [197, 96] width 76 height 18
click at [0, 0] on input "Browse File ..." at bounding box center [0, 0] width 0 height 0
click at [649, 55] on button "×" at bounding box center [658, 49] width 19 height 19
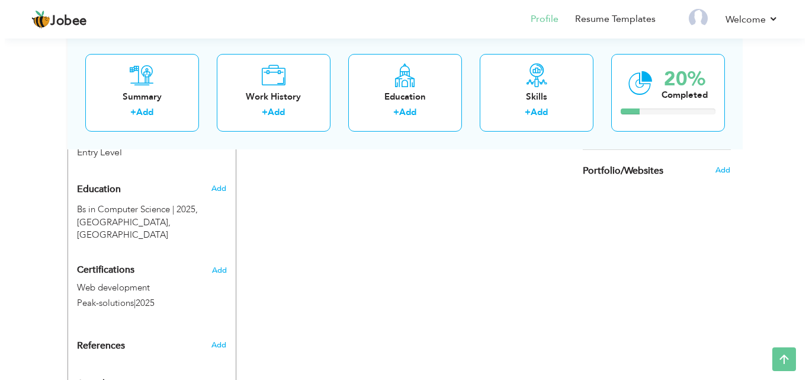
scroll to position [520, 0]
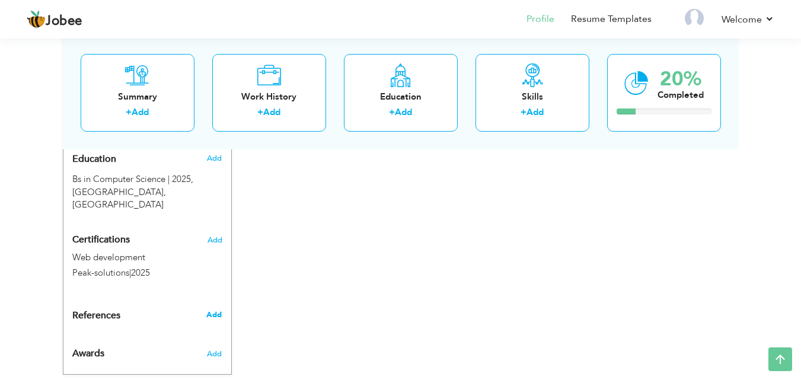
click at [217, 309] on span "Add" at bounding box center [213, 314] width 15 height 11
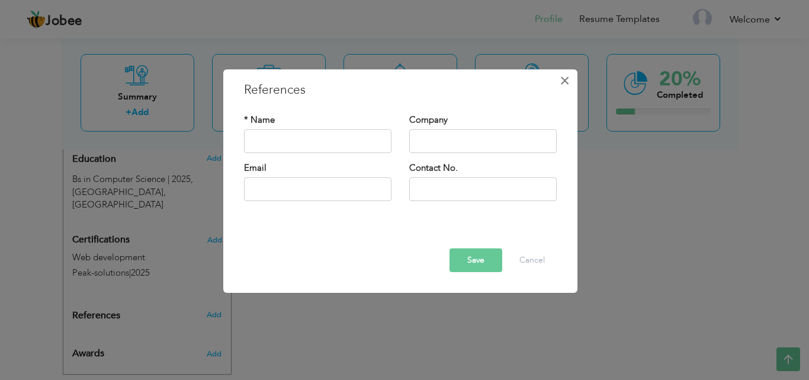
click at [571, 89] on button "×" at bounding box center [565, 80] width 19 height 19
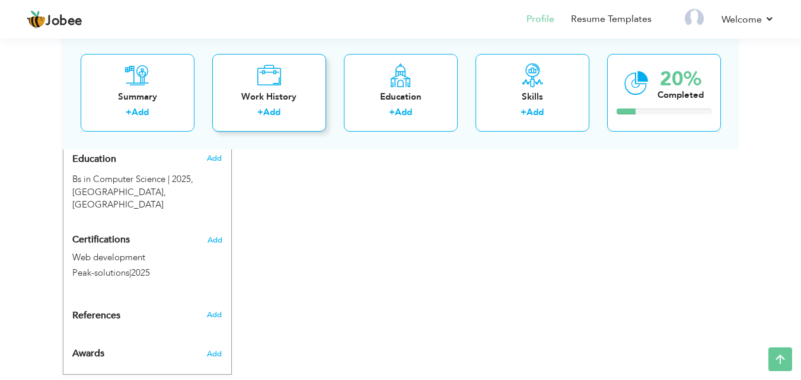
click at [312, 103] on div "Work History" at bounding box center [269, 96] width 95 height 12
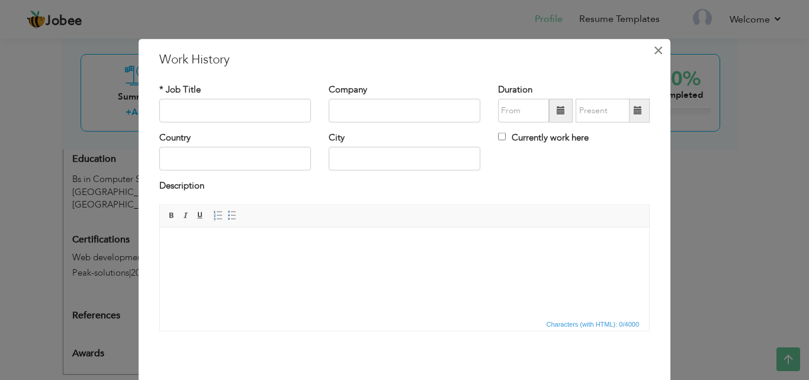
click at [662, 52] on button "×" at bounding box center [658, 49] width 19 height 19
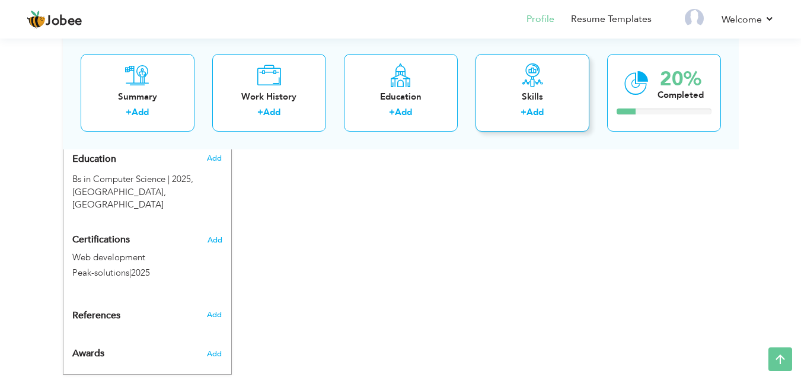
click at [511, 90] on div "Skills" at bounding box center [532, 96] width 95 height 12
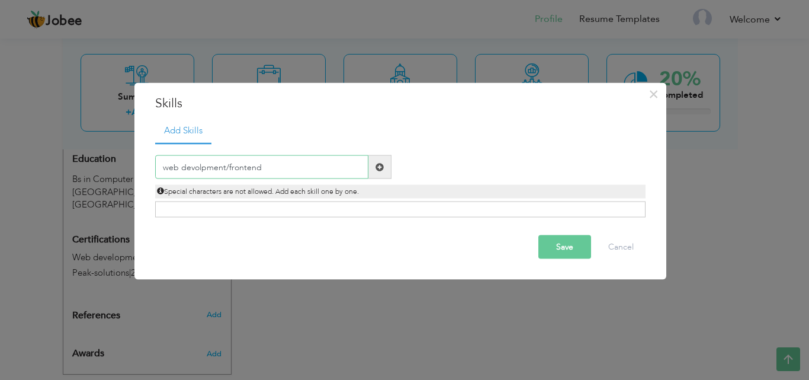
click at [201, 168] on input "web devolpment/frontend" at bounding box center [261, 167] width 213 height 24
click at [314, 171] on input "web development/frontend" at bounding box center [261, 167] width 213 height 24
type input "web development/frontend"
click at [558, 249] on button "Save" at bounding box center [565, 247] width 53 height 24
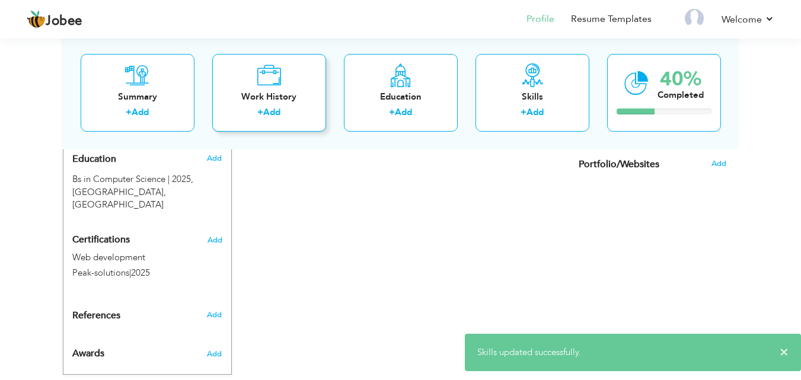
click at [281, 95] on div "Work History" at bounding box center [269, 96] width 95 height 12
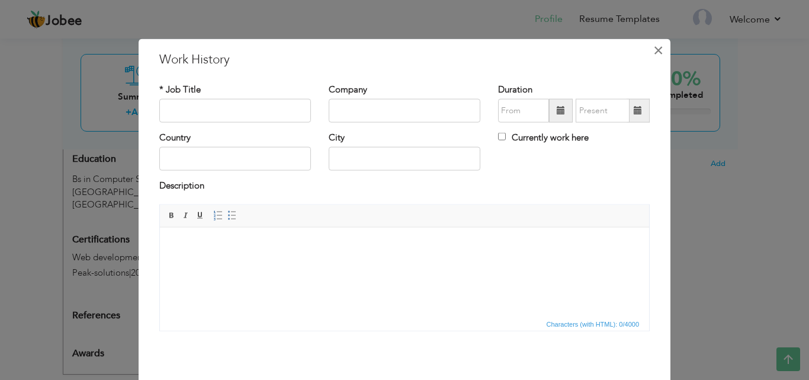
click at [654, 45] on span "×" at bounding box center [659, 49] width 10 height 21
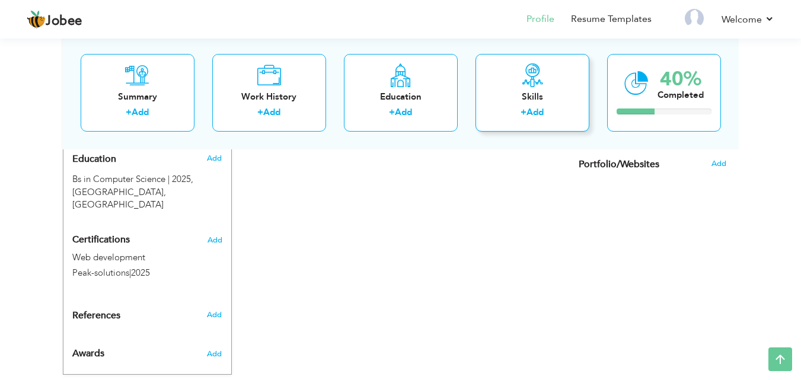
click at [554, 83] on div "Skills + Add" at bounding box center [532, 92] width 114 height 78
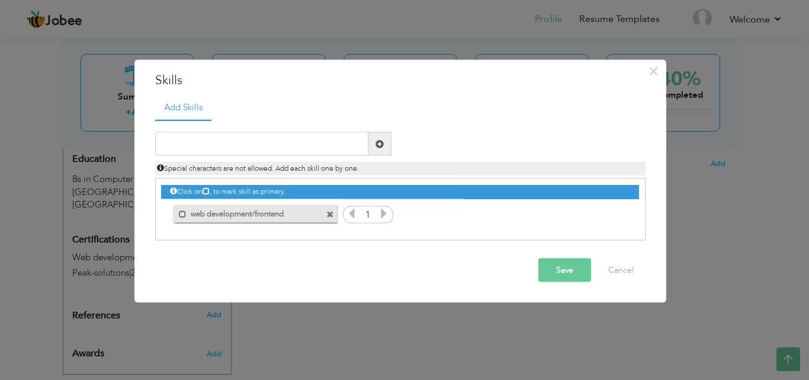
click at [380, 216] on icon at bounding box center [384, 213] width 11 height 11
click at [180, 210] on span at bounding box center [183, 214] width 8 height 8
click at [353, 214] on icon at bounding box center [352, 213] width 11 height 11
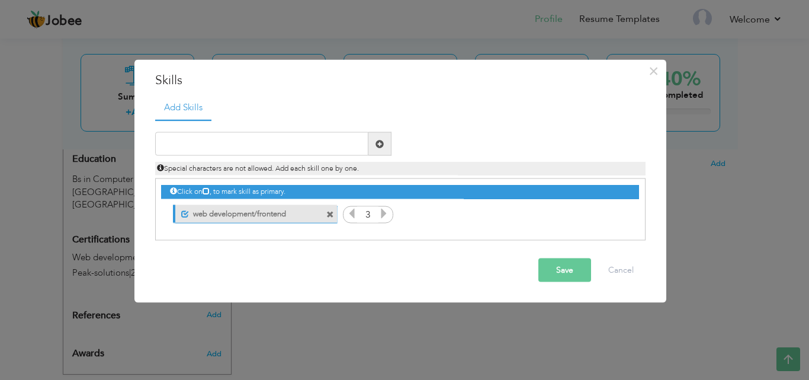
click at [353, 214] on icon at bounding box center [352, 213] width 11 height 11
click at [559, 270] on button "Save" at bounding box center [565, 270] width 53 height 24
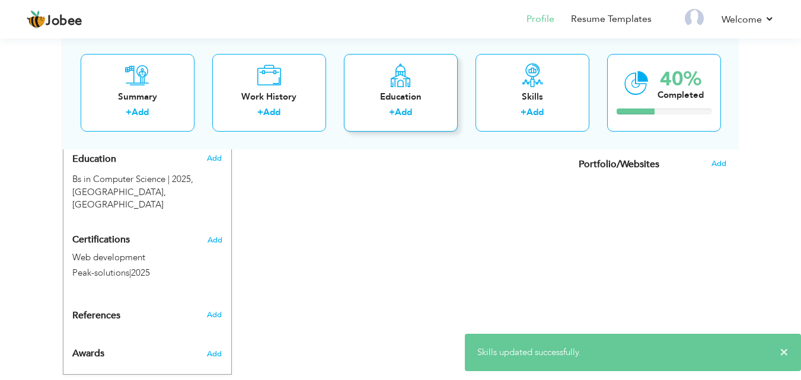
click at [422, 100] on div "Education" at bounding box center [400, 96] width 95 height 12
radio input "true"
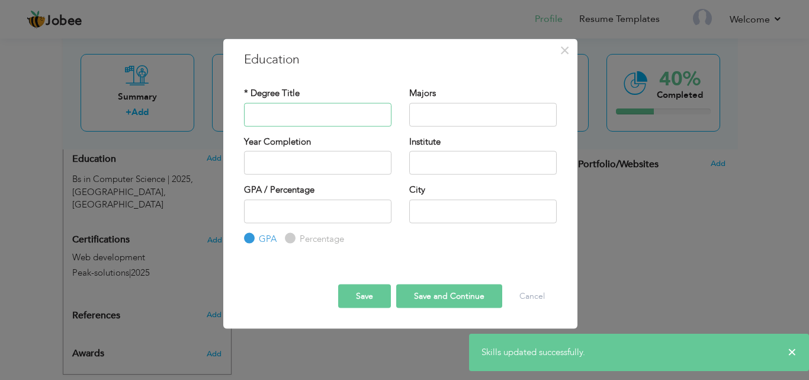
click at [344, 112] on input "text" at bounding box center [318, 115] width 148 height 24
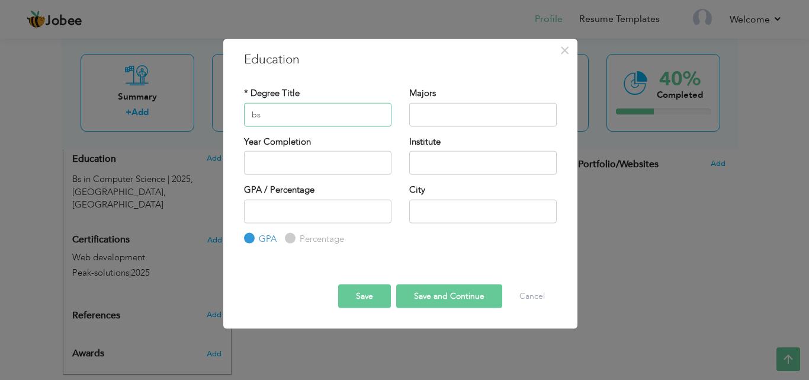
type input "b"
click at [324, 113] on input "Bs in computer scinence" at bounding box center [318, 115] width 148 height 24
type input "Bs in computer science"
click at [477, 113] on input "text" at bounding box center [483, 115] width 148 height 24
click at [462, 155] on input "text" at bounding box center [483, 163] width 148 height 24
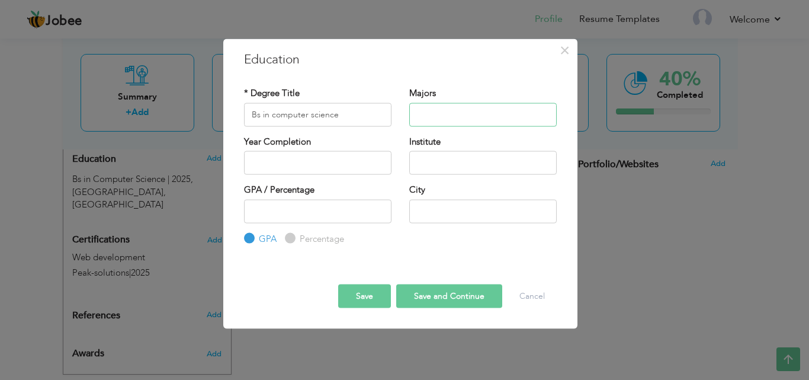
click at [470, 110] on input "text" at bounding box center [483, 115] width 148 height 24
type input "computer science"
click at [446, 167] on input "text" at bounding box center [483, 163] width 148 height 24
type input "p"
click at [436, 165] on input "Punja university" at bounding box center [483, 163] width 148 height 24
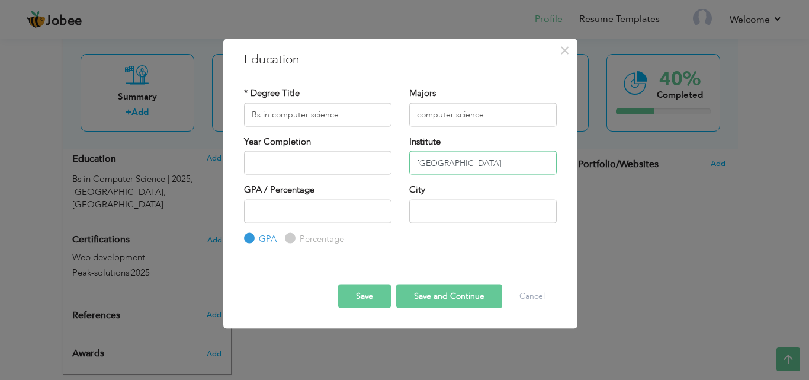
type input "Punjab university"
click at [361, 168] on input "text" at bounding box center [318, 163] width 148 height 24
type input "2025"
click at [464, 240] on div "GPA / Percentage GPA Percentage City" at bounding box center [400, 215] width 331 height 62
click at [454, 201] on input "text" at bounding box center [483, 211] width 148 height 24
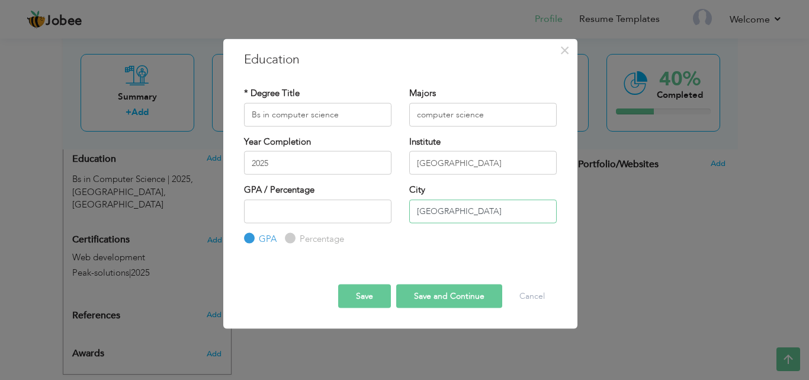
type input "[GEOGRAPHIC_DATA]"
click at [352, 209] on input "number" at bounding box center [318, 211] width 148 height 24
type input "3"
click at [475, 293] on button "Save and Continue" at bounding box center [449, 296] width 106 height 24
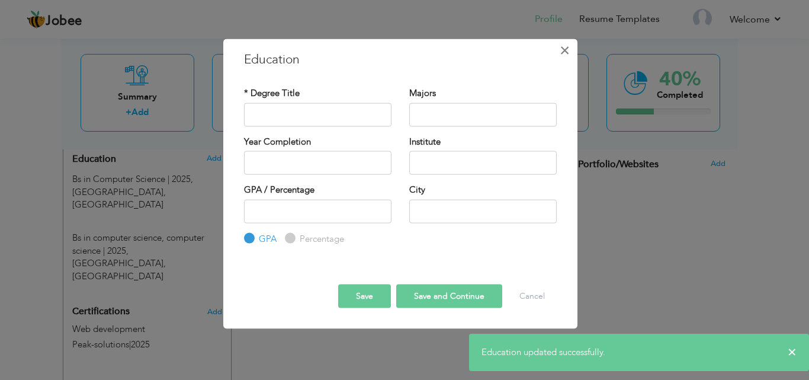
click at [562, 44] on span "×" at bounding box center [565, 49] width 10 height 21
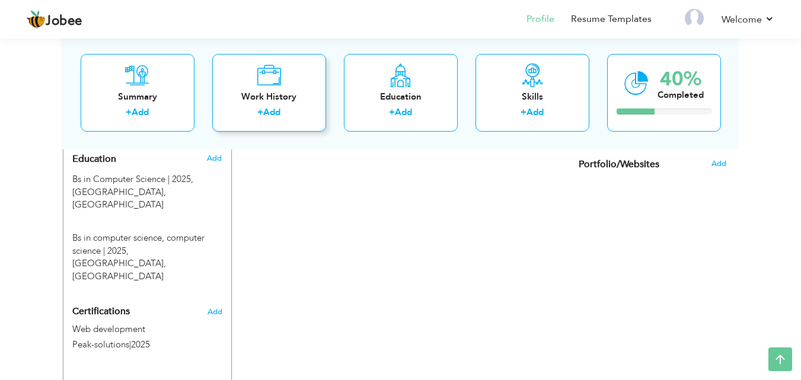
click at [302, 100] on div "Work History" at bounding box center [269, 96] width 95 height 12
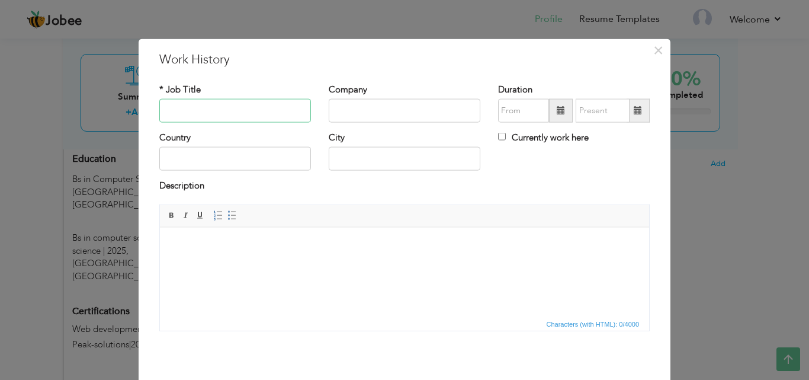
click at [269, 110] on input "text" at bounding box center [235, 111] width 152 height 24
type input "web developer"
click at [334, 104] on input "text" at bounding box center [405, 111] width 152 height 24
type input "Peak-solutions"
click at [262, 151] on input "text" at bounding box center [235, 159] width 152 height 24
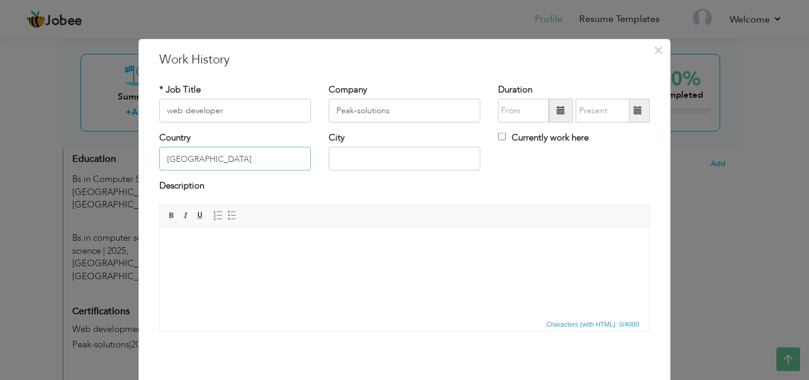
type input "[GEOGRAPHIC_DATA]"
click at [334, 167] on input "text" at bounding box center [405, 159] width 152 height 24
type input "[GEOGRAPHIC_DATA]"
click at [498, 112] on input "09/2025" at bounding box center [523, 111] width 51 height 24
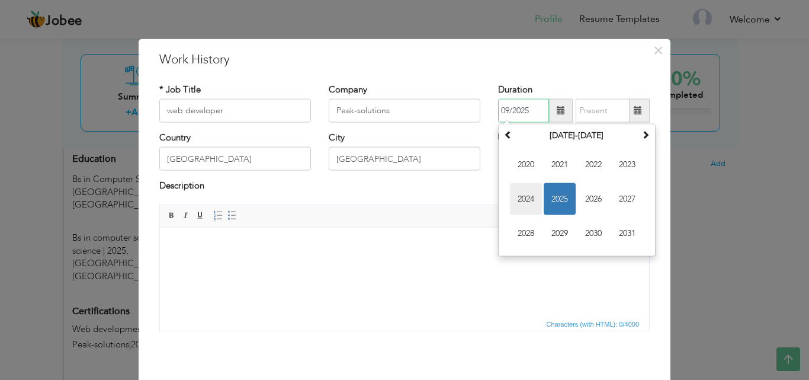
click at [526, 200] on span "2024" at bounding box center [526, 199] width 32 height 32
click at [504, 108] on input "09/2025" at bounding box center [523, 111] width 51 height 24
type input "06/2025"
type input "09/2025"
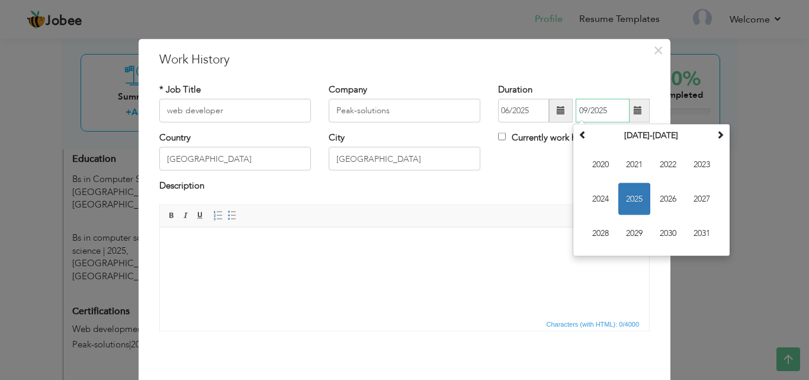
click at [591, 112] on input "09/2025" at bounding box center [603, 111] width 54 height 24
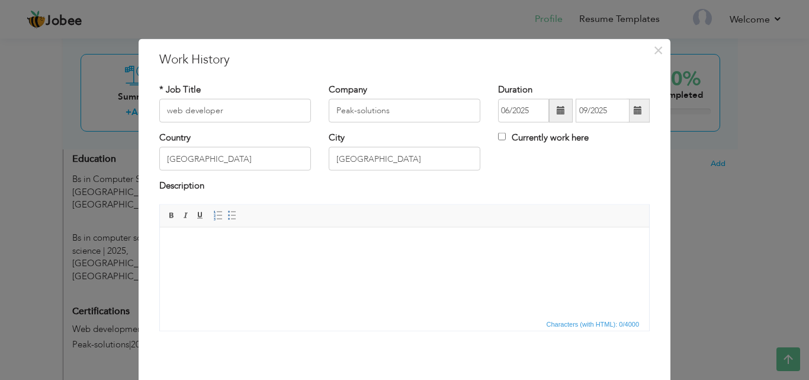
click at [307, 249] on body at bounding box center [405, 245] width 466 height 12
click at [199, 255] on span "Paste" at bounding box center [224, 251] width 62 height 14
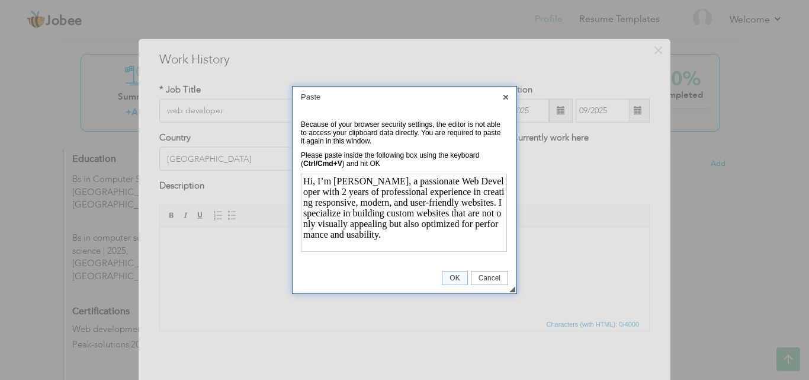
scroll to position [102, 0]
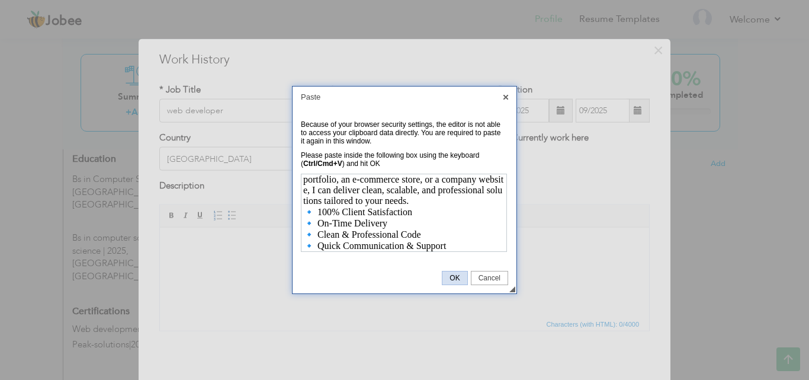
click at [450, 283] on link "OK" at bounding box center [454, 278] width 25 height 14
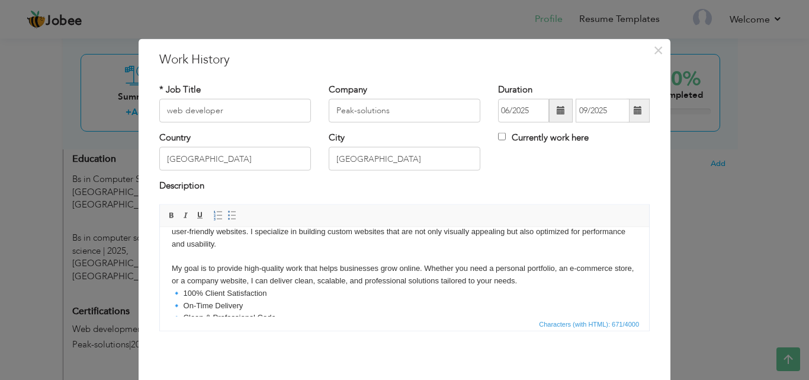
scroll to position [0, 0]
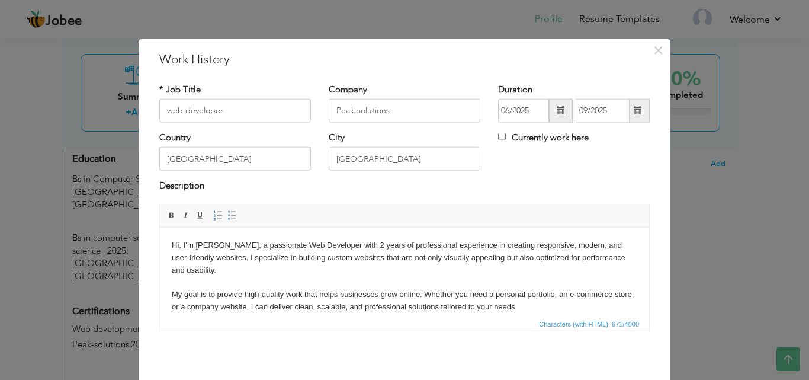
click at [249, 242] on body "Hi, I’m Mohid Shahbaz, a passionate Web Developer with 2 years of professional …" at bounding box center [405, 300] width 466 height 123
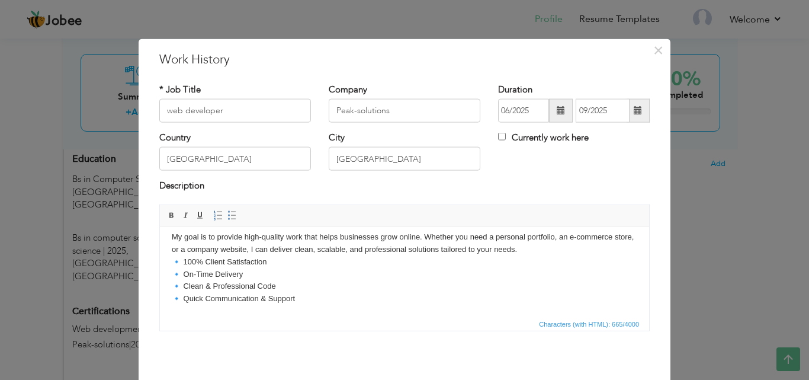
scroll to position [58, 0]
drag, startPoint x: 647, startPoint y: 287, endPoint x: 795, endPoint y: 551, distance: 302.2
click at [636, 316] on span "Characters (with HTML): 665/4000" at bounding box center [404, 323] width 489 height 14
drag, startPoint x: 645, startPoint y: 310, endPoint x: 925, endPoint y: 571, distance: 382.8
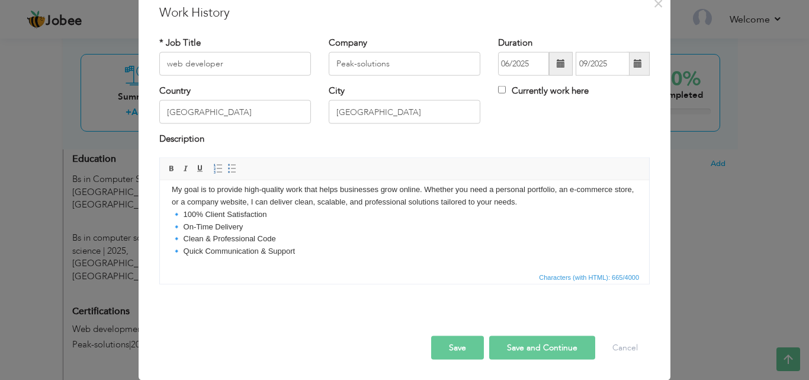
click at [555, 344] on button "Save and Continue" at bounding box center [542, 347] width 106 height 24
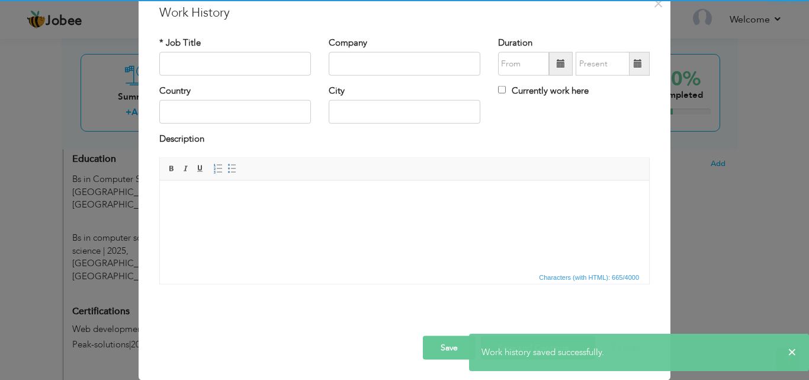
scroll to position [0, 0]
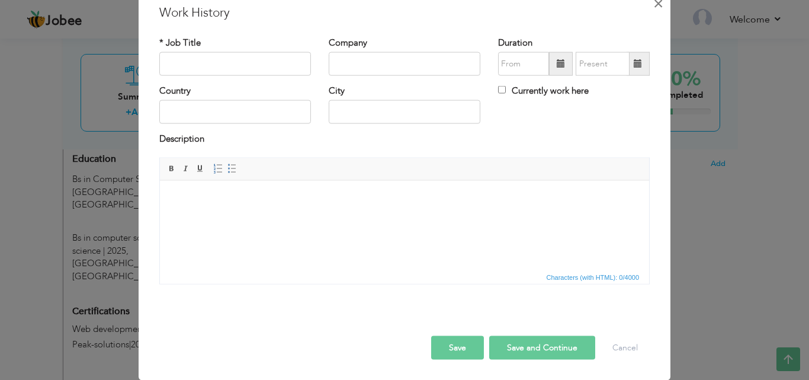
click at [654, 6] on span "×" at bounding box center [659, 2] width 10 height 21
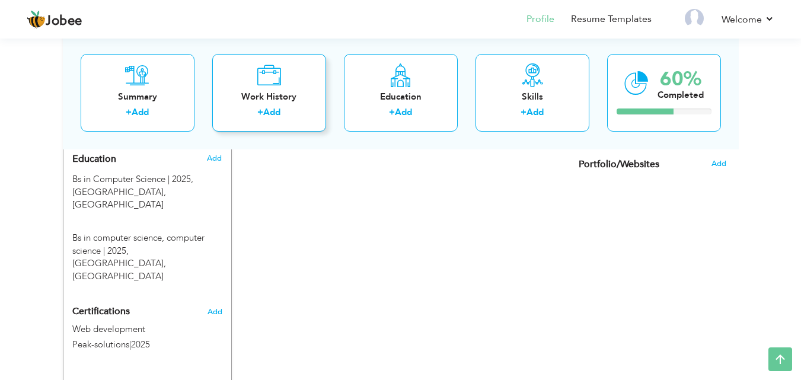
click at [273, 104] on div "Work History + Add" at bounding box center [269, 92] width 114 height 78
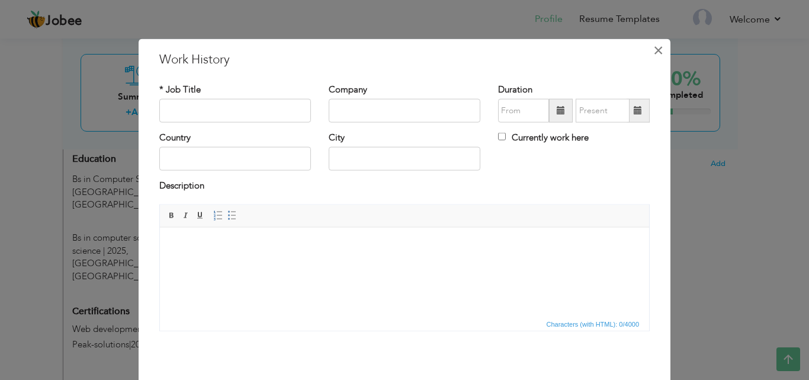
click at [655, 52] on span "×" at bounding box center [659, 49] width 10 height 21
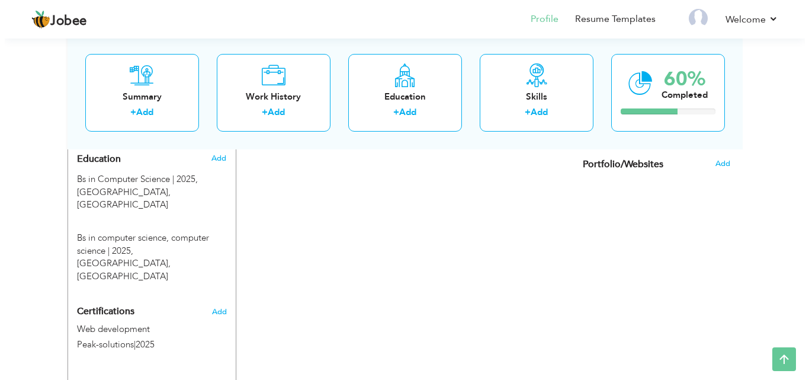
scroll to position [188, 0]
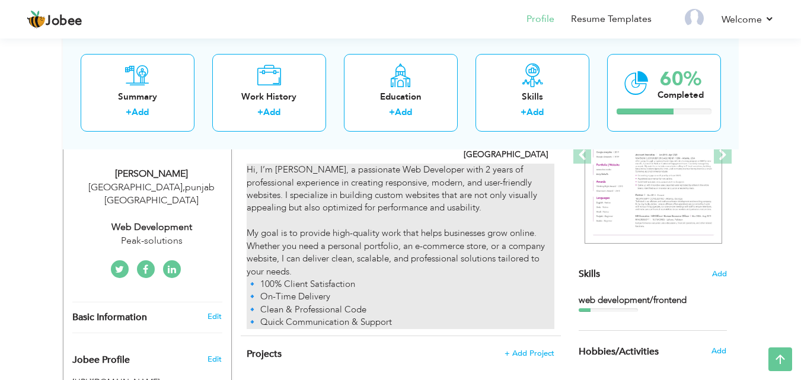
click at [456, 164] on div "Hi, I’m roshaan, a passionate Web Developer with 2 years of professional experi…" at bounding box center [400, 246] width 307 height 165
type input "web developer"
type input "Peak-solutions"
type input "06/2025"
type input "09/2025"
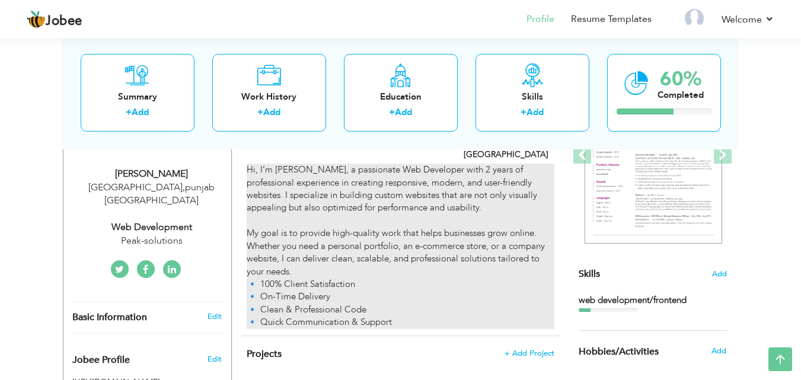
type input "[GEOGRAPHIC_DATA]"
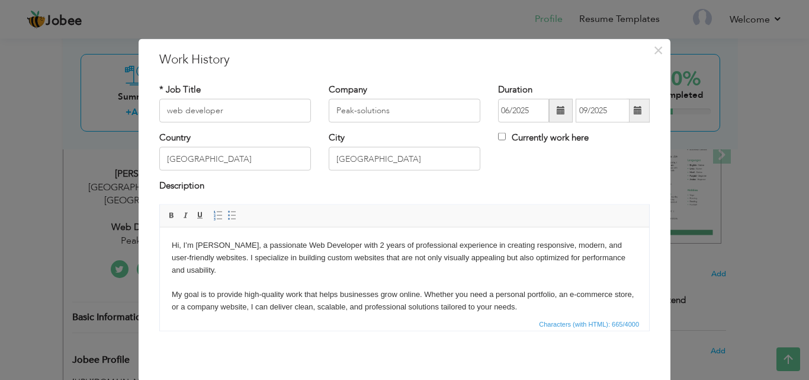
click at [348, 245] on body "Hi, I’m roshaan, a passionate Web Developer with 2 years of professional experi…" at bounding box center [405, 300] width 466 height 123
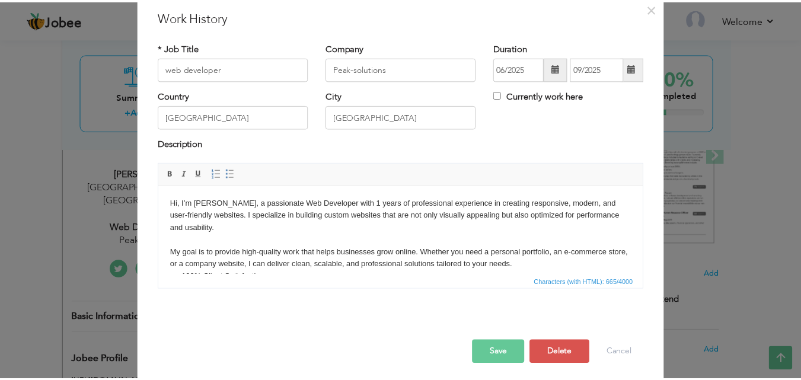
scroll to position [47, 0]
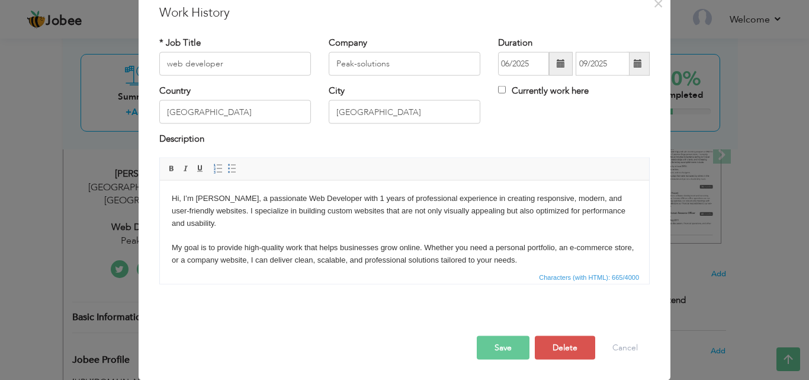
click at [507, 357] on button "Save" at bounding box center [503, 347] width 53 height 24
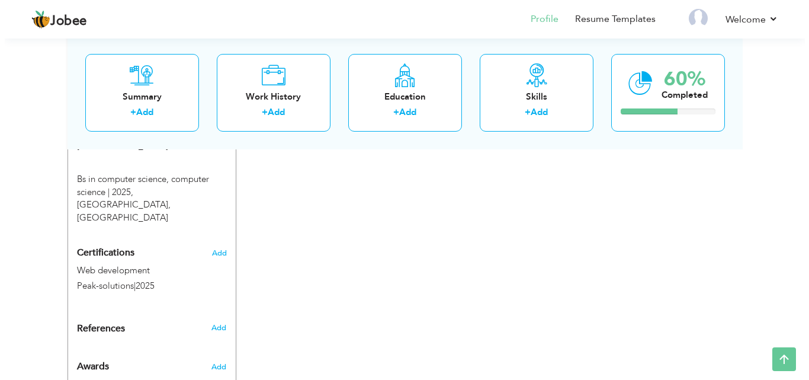
scroll to position [247, 0]
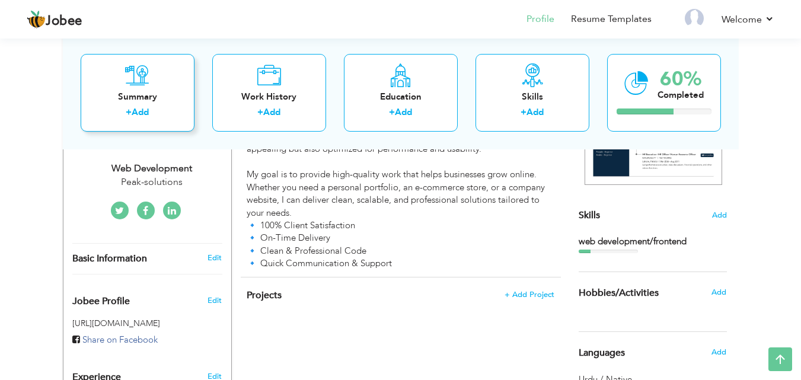
click at [152, 80] on div "Summary + Add" at bounding box center [138, 92] width 114 height 78
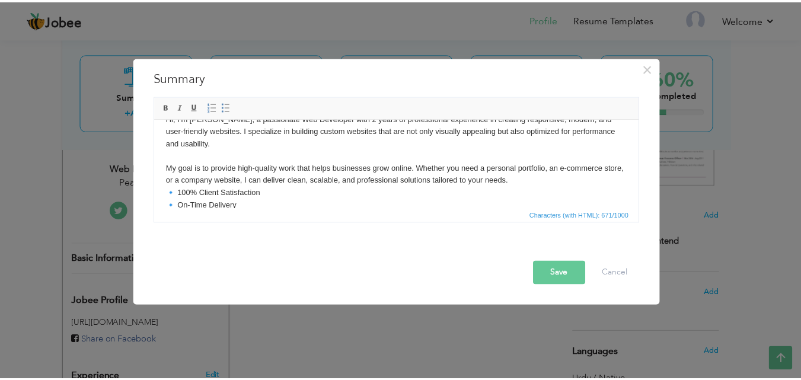
scroll to position [0, 0]
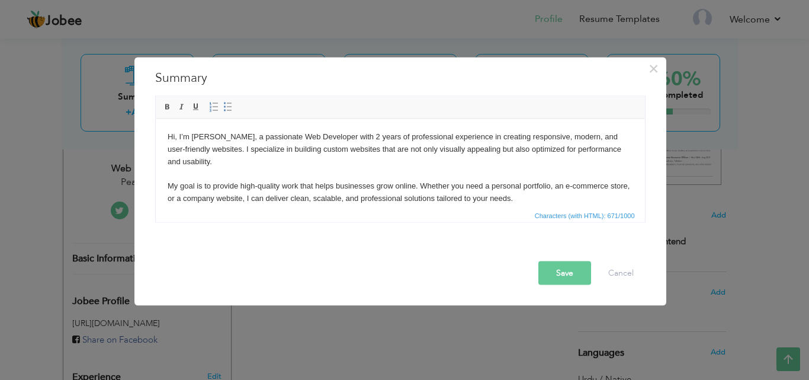
click at [374, 138] on body "Hi, I’m Mohid Shahbaz, a passionate Web Developer with 2 years of professional …" at bounding box center [400, 191] width 466 height 123
click at [565, 274] on button "Save" at bounding box center [565, 273] width 53 height 24
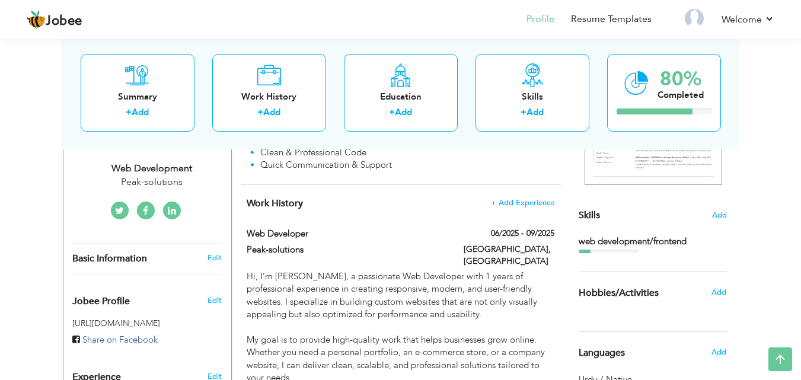
scroll to position [579, 0]
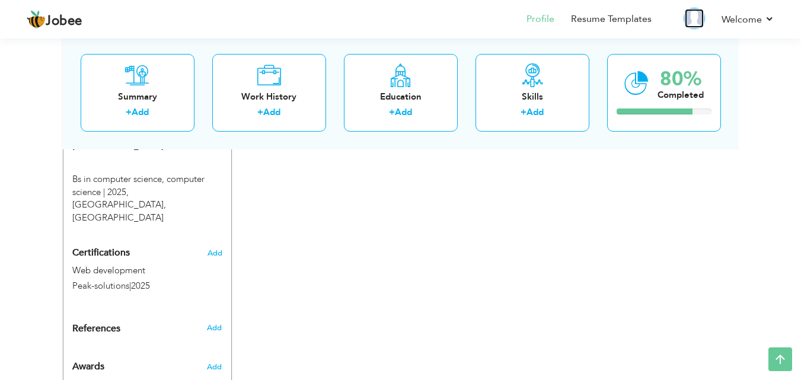
click at [687, 20] on img at bounding box center [693, 18] width 19 height 19
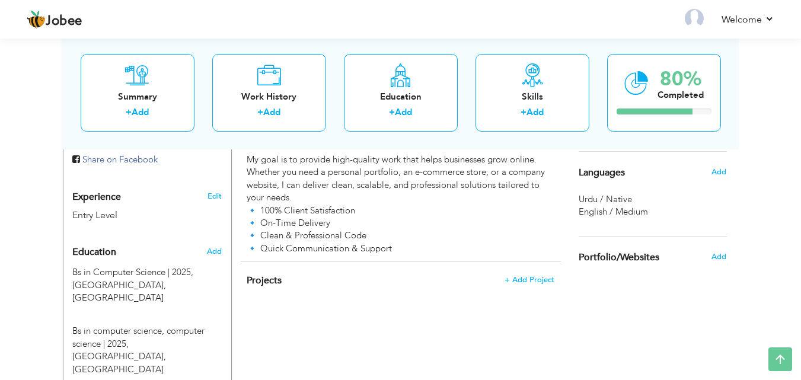
click at [146, 191] on div "Experience Entry Level" at bounding box center [133, 200] width 140 height 43
type input "[PERSON_NAME]"
type input "niazi"
type input "03334928220"
select select "number:166"
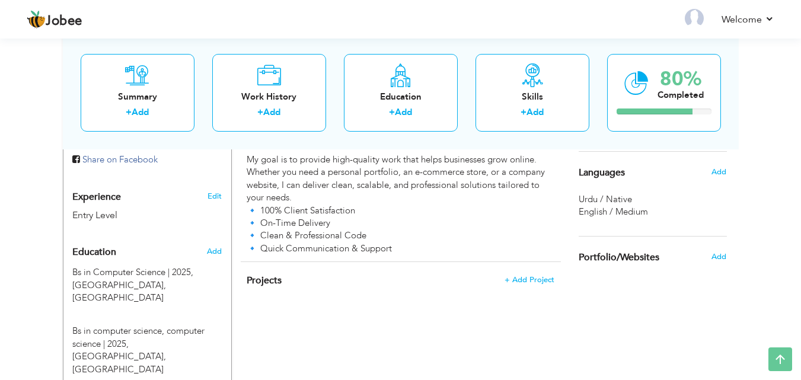
type input "[GEOGRAPHIC_DATA]"
select select "number:1"
type input "Peak-solutions"
type input "web development"
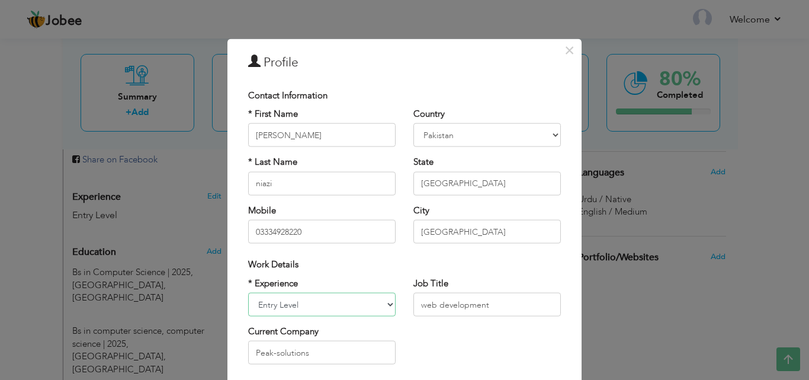
click at [370, 310] on select "Entry Level Less than 1 Year 1 Year 2 Years 3 Years 4 Years 5 Years 6 Years 7 Y…" at bounding box center [322, 305] width 148 height 24
select select "number:2"
click at [248, 293] on select "Entry Level Less than 1 Year 1 Year 2 Years 3 Years 4 Years 5 Years 6 Years 7 Y…" at bounding box center [322, 305] width 148 height 24
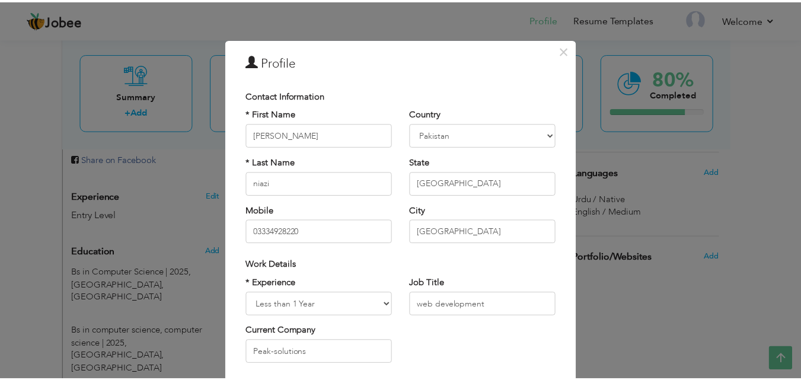
scroll to position [155, 0]
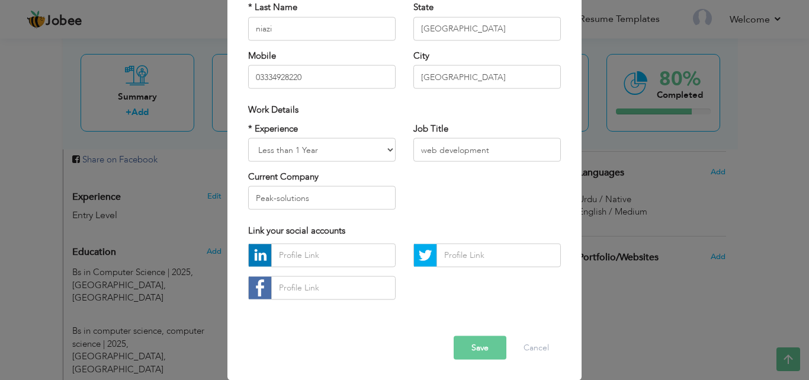
click at [461, 354] on button "Save" at bounding box center [480, 347] width 53 height 24
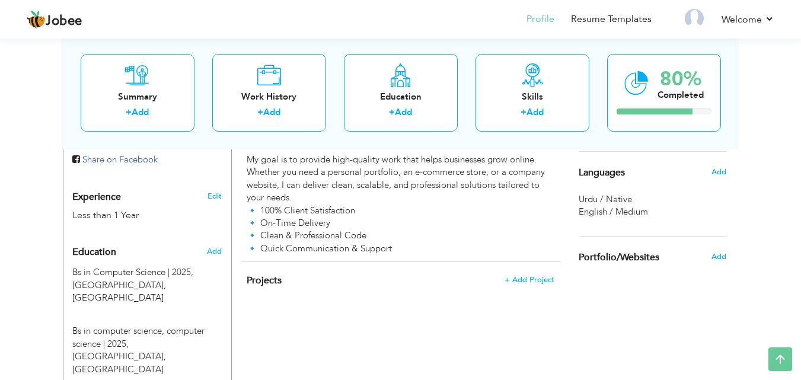
scroll to position [95, 0]
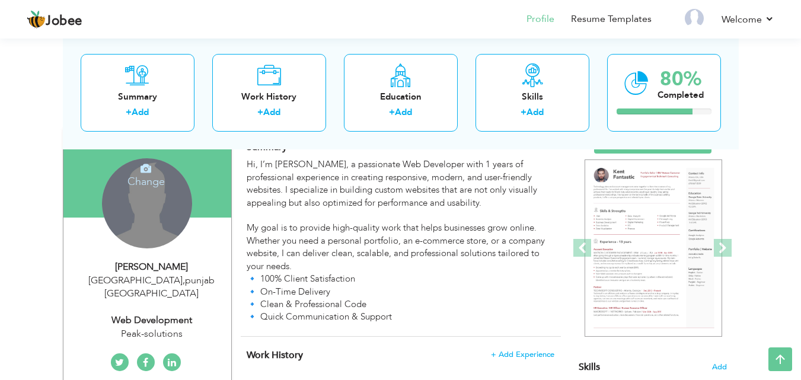
click at [142, 177] on h4 "Change" at bounding box center [146, 173] width 85 height 28
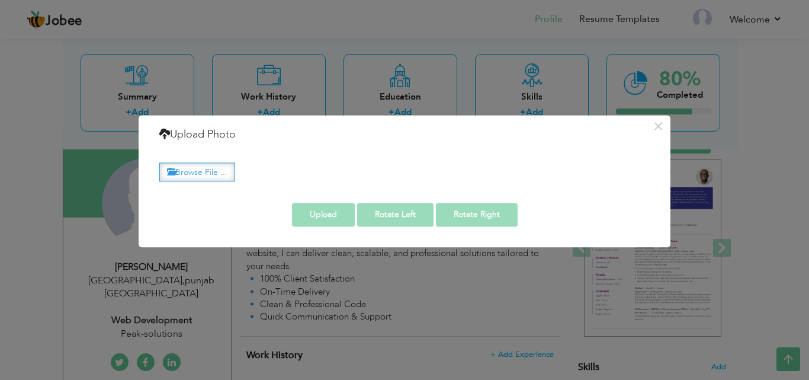
click at [200, 174] on label "Browse File ..." at bounding box center [197, 172] width 76 height 18
click at [0, 0] on input "Browse File ..." at bounding box center [0, 0] width 0 height 0
click at [213, 171] on label "Browse File ..." at bounding box center [197, 172] width 76 height 18
click at [0, 0] on input "Browse File ..." at bounding box center [0, 0] width 0 height 0
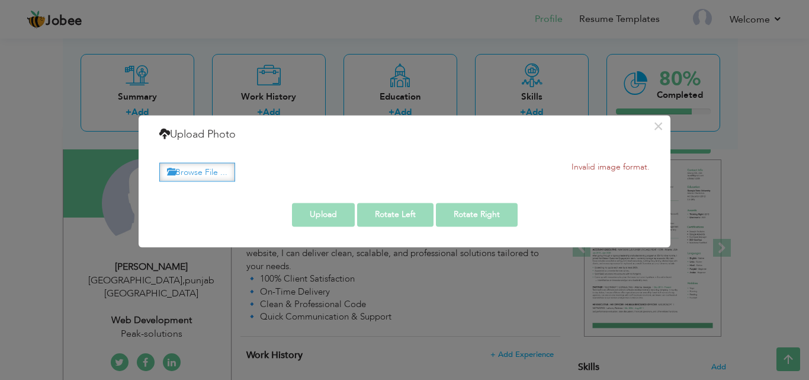
click at [212, 178] on label "Browse File ..." at bounding box center [197, 172] width 76 height 18
click at [0, 0] on input "Browse File ..." at bounding box center [0, 0] width 0 height 0
click at [213, 166] on label "Browse File ..." at bounding box center [197, 172] width 76 height 18
click at [0, 0] on input "Browse File ..." at bounding box center [0, 0] width 0 height 0
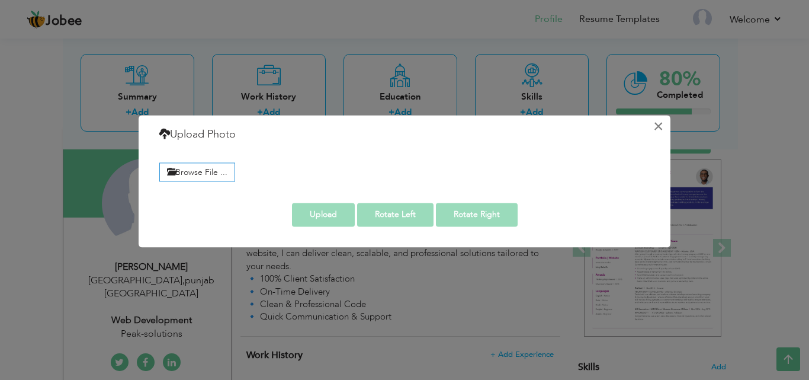
click at [658, 120] on button "×" at bounding box center [658, 126] width 19 height 19
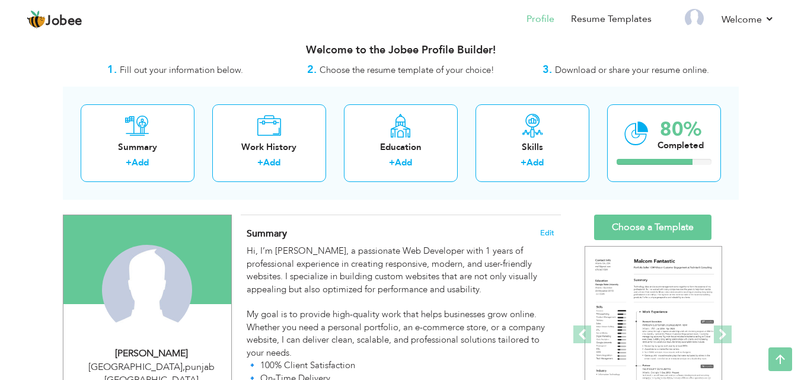
scroll to position [0, 0]
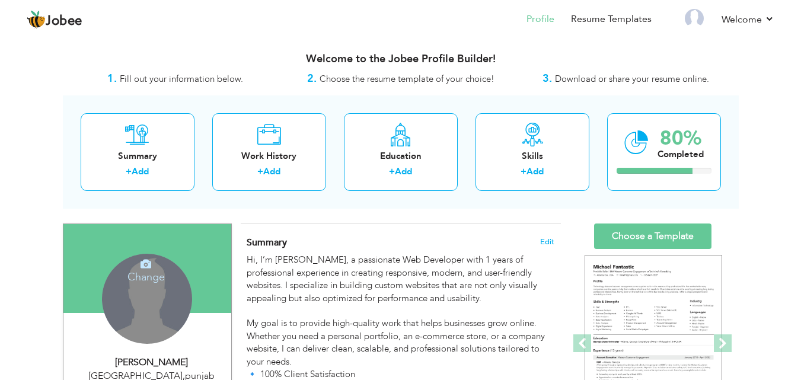
click at [151, 332] on div "Change Remove" at bounding box center [147, 299] width 90 height 90
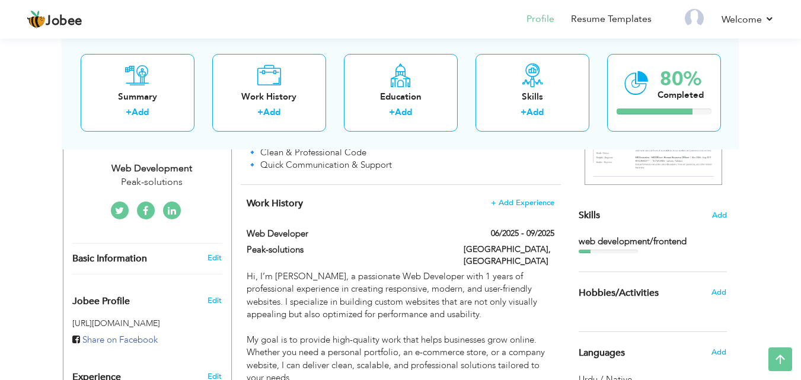
scroll to position [225, 0]
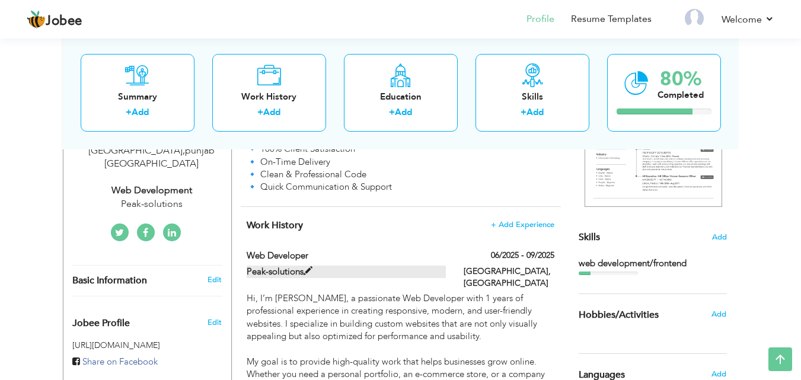
drag, startPoint x: 721, startPoint y: 25, endPoint x: 433, endPoint y: 271, distance: 379.1
click at [433, 271] on label "Peak-solutions" at bounding box center [346, 271] width 199 height 12
type input "web developer"
type input "Peak-solutions"
type input "06/2025"
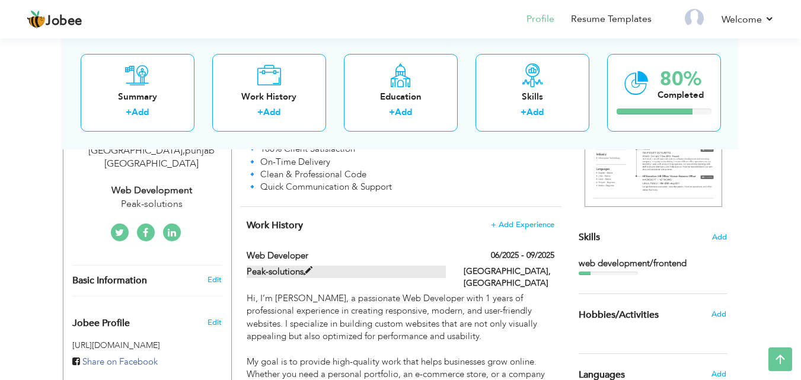
type input "09/2025"
type input "[GEOGRAPHIC_DATA]"
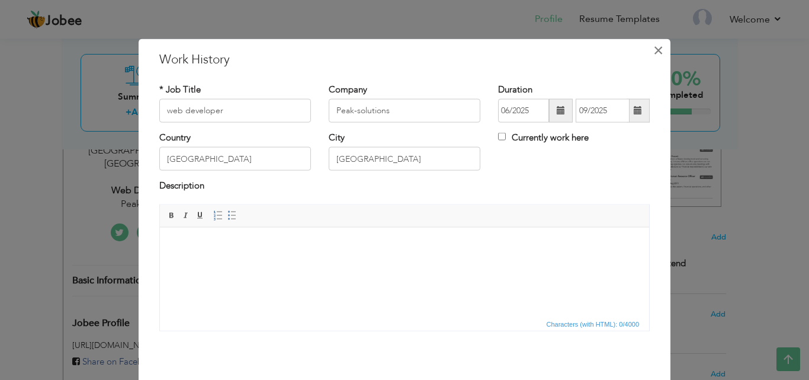
click at [654, 43] on span "×" at bounding box center [659, 49] width 10 height 21
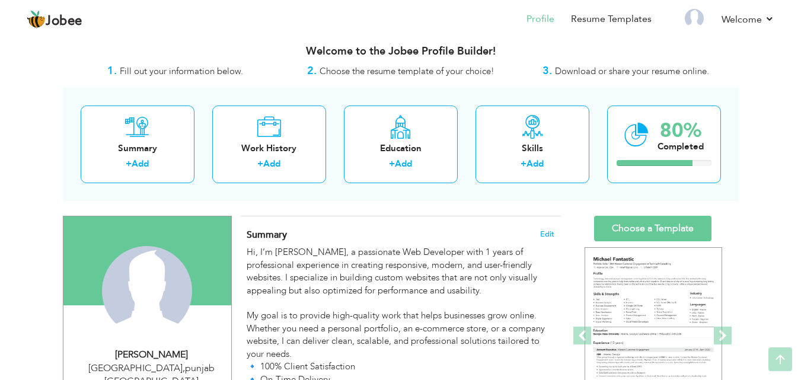
scroll to position [0, 0]
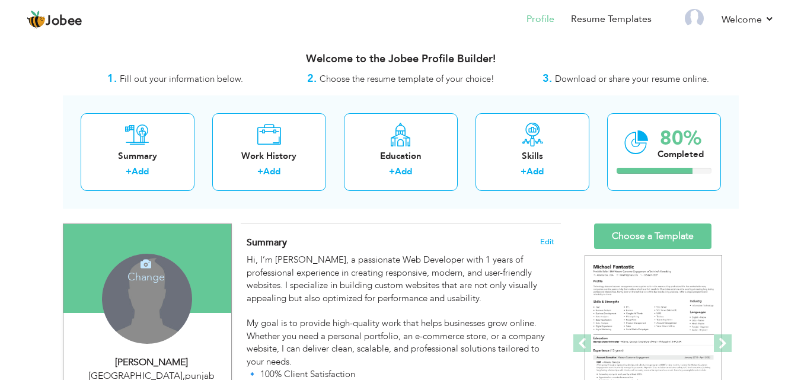
click at [134, 308] on div "Change Remove" at bounding box center [147, 299] width 90 height 90
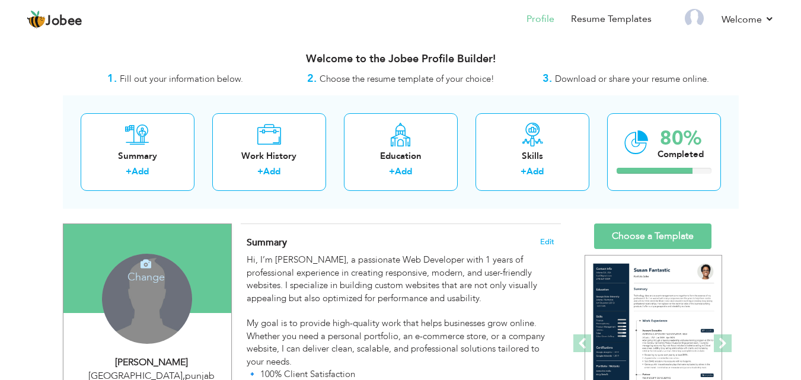
click at [148, 273] on h4 "Change" at bounding box center [146, 269] width 85 height 28
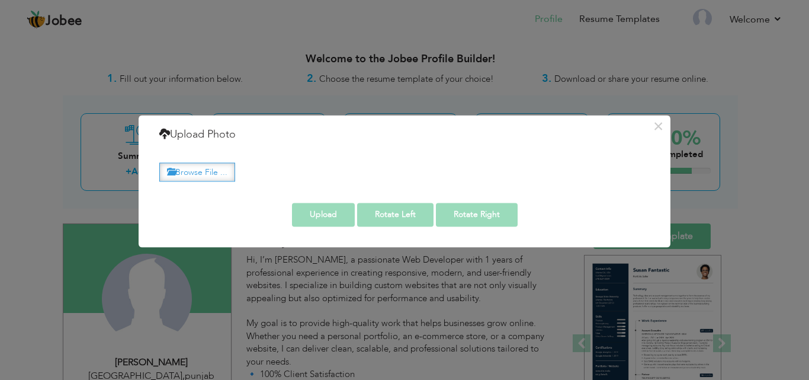
click at [213, 168] on label "Browse File ..." at bounding box center [197, 172] width 76 height 18
click at [0, 0] on input "Browse File ..." at bounding box center [0, 0] width 0 height 0
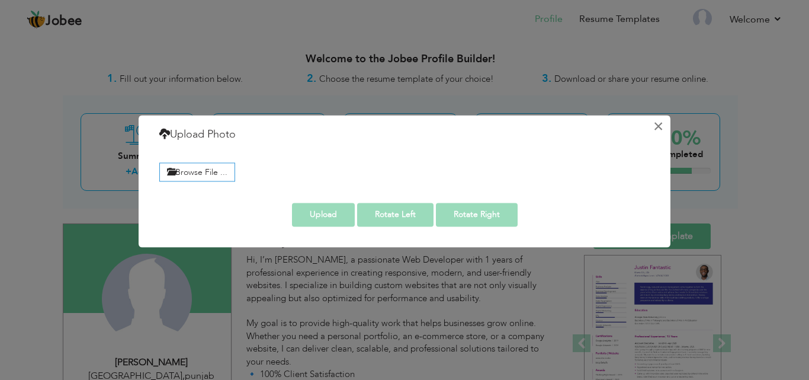
click at [658, 125] on button "×" at bounding box center [658, 126] width 19 height 19
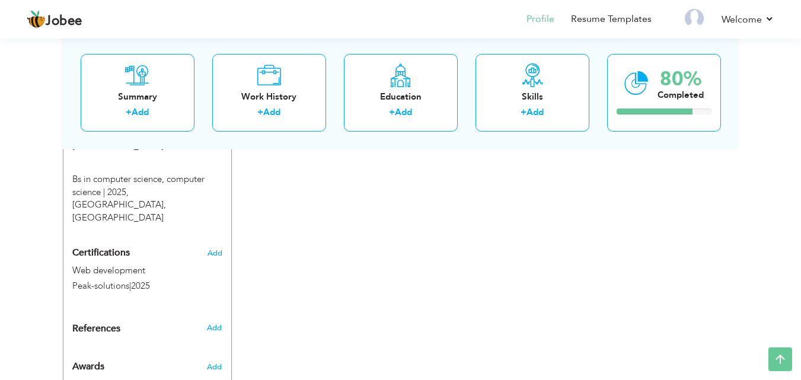
scroll to position [247, 0]
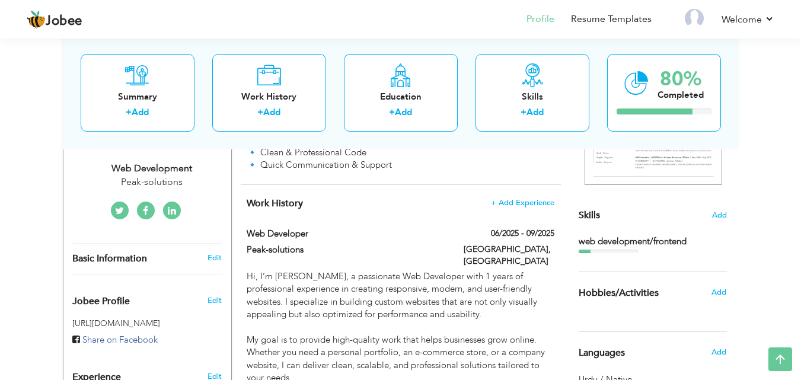
click at [799, 300] on div "View Resume Export PDF Profile Summary Public Link Experience Education Awards …" at bounding box center [400, 261] width 801 height 946
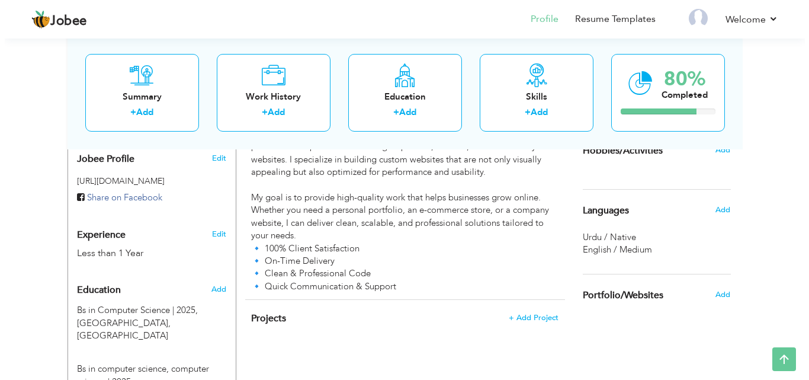
scroll to position [468, 0]
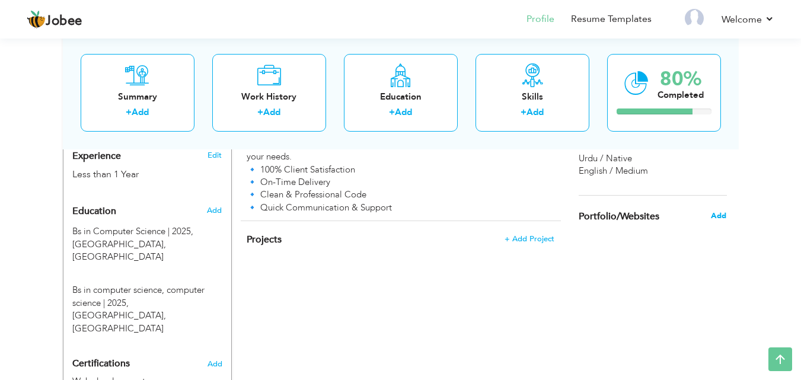
click at [718, 217] on span "Add" at bounding box center [717, 215] width 15 height 11
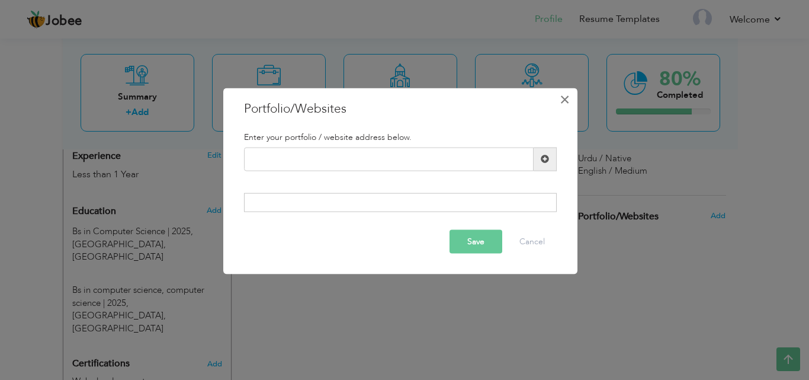
click at [559, 100] on button "×" at bounding box center [565, 98] width 19 height 19
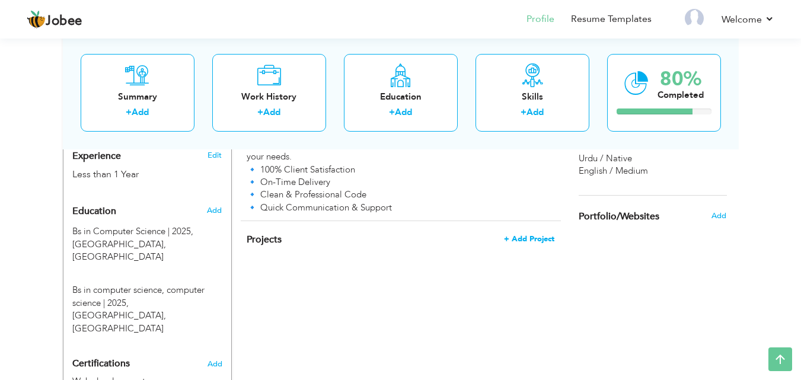
click at [527, 235] on span "+ Add Project" at bounding box center [529, 239] width 50 height 8
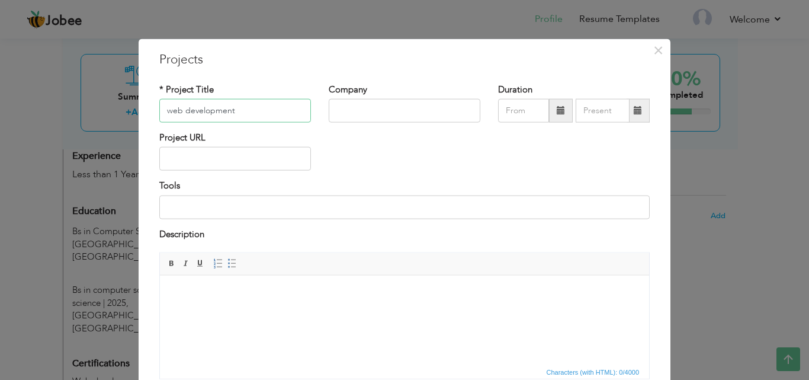
type input "web development"
click at [369, 109] on input "text" at bounding box center [405, 111] width 152 height 24
type input "Peak-solution"
click at [529, 118] on input "text" at bounding box center [523, 111] width 51 height 24
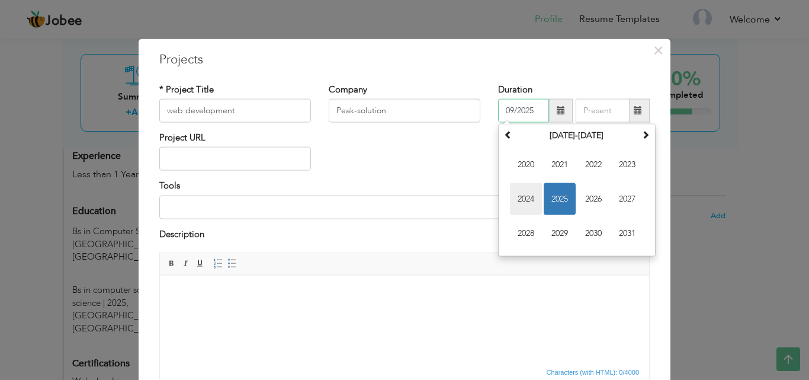
click at [522, 200] on span "2024" at bounding box center [526, 199] width 32 height 32
click at [508, 112] on input "09/2025" at bounding box center [523, 111] width 51 height 24
click at [535, 115] on input "06/2025" at bounding box center [523, 111] width 51 height 24
type input "06/2024"
click at [617, 116] on input "text" at bounding box center [603, 111] width 54 height 24
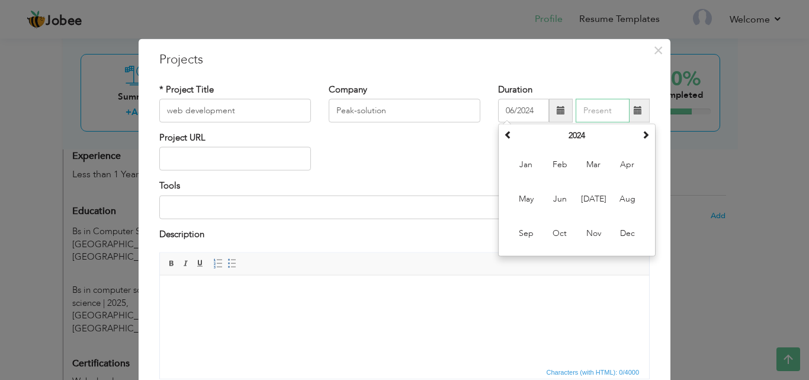
type input "09/2025"
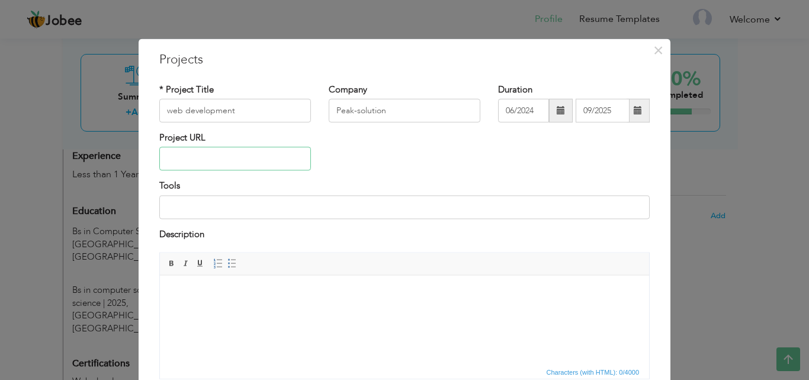
click at [250, 165] on input "text" at bounding box center [235, 159] width 152 height 24
click at [255, 213] on input at bounding box center [404, 207] width 491 height 24
click at [207, 207] on input "html,css,javascript" at bounding box center [404, 207] width 491 height 24
click at [193, 207] on input "html,css,java script" at bounding box center [404, 207] width 491 height 24
type input "html,css ,java script"
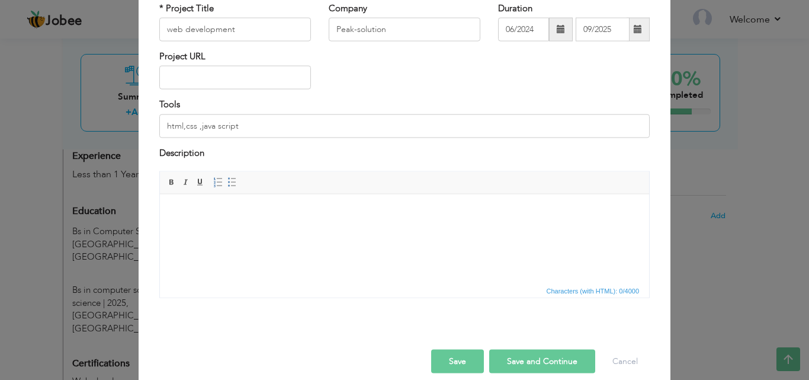
scroll to position [95, 0]
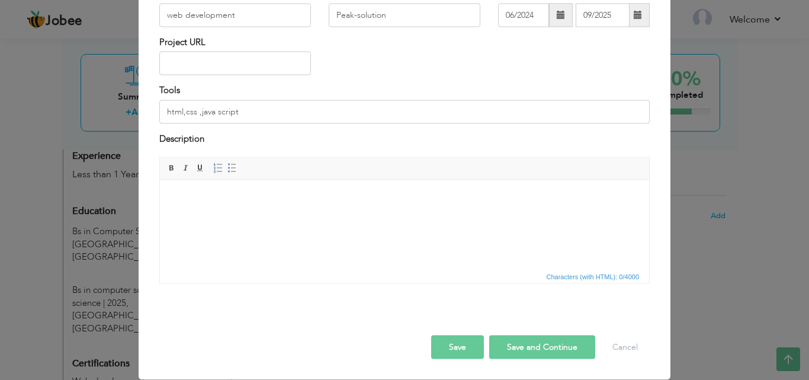
click at [540, 353] on button "Save and Continue" at bounding box center [542, 347] width 106 height 24
